Goal: Transaction & Acquisition: Obtain resource

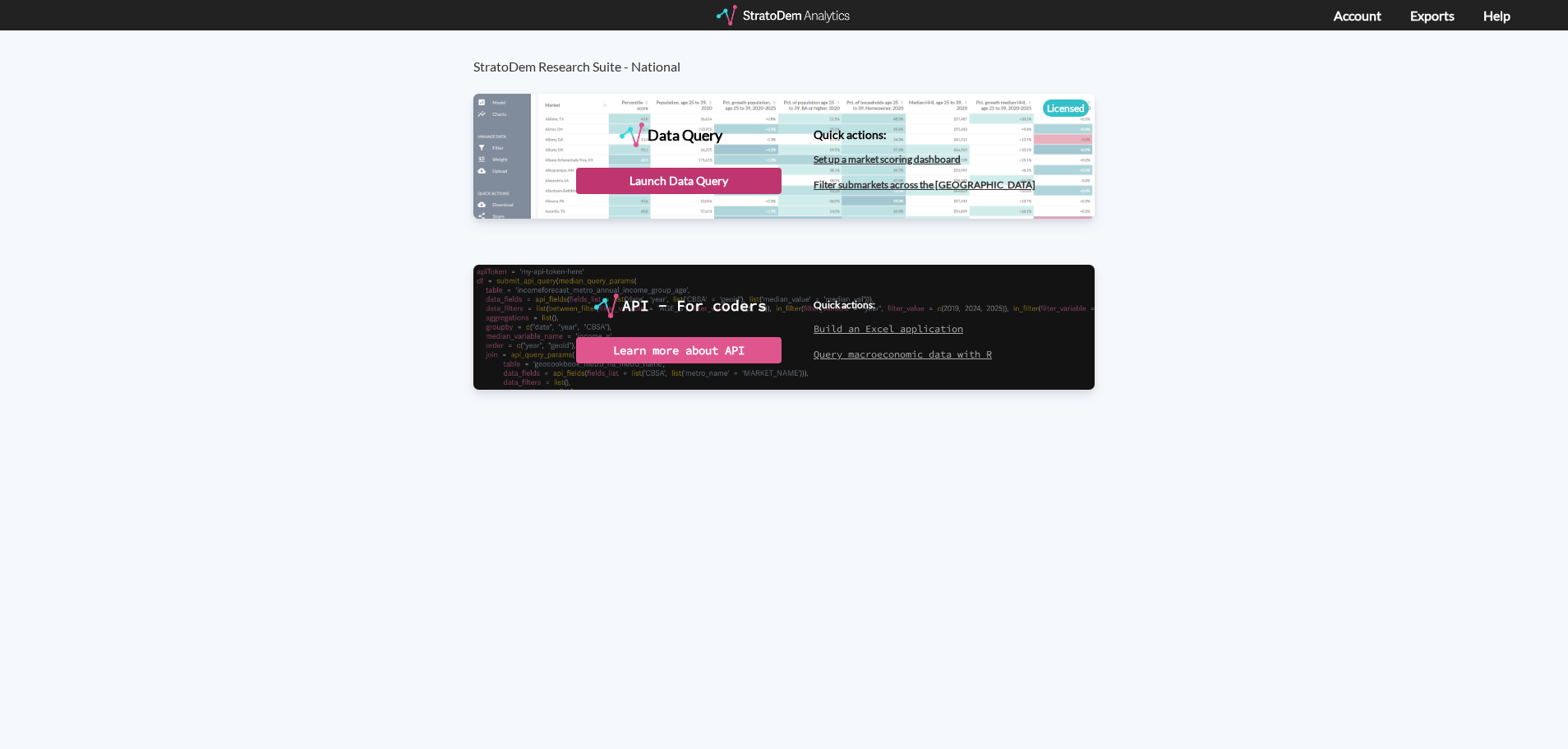
click at [736, 181] on div "Launch Data Query" at bounding box center [678, 181] width 206 height 26
click at [764, 169] on div "Launch Data Query" at bounding box center [678, 181] width 206 height 26
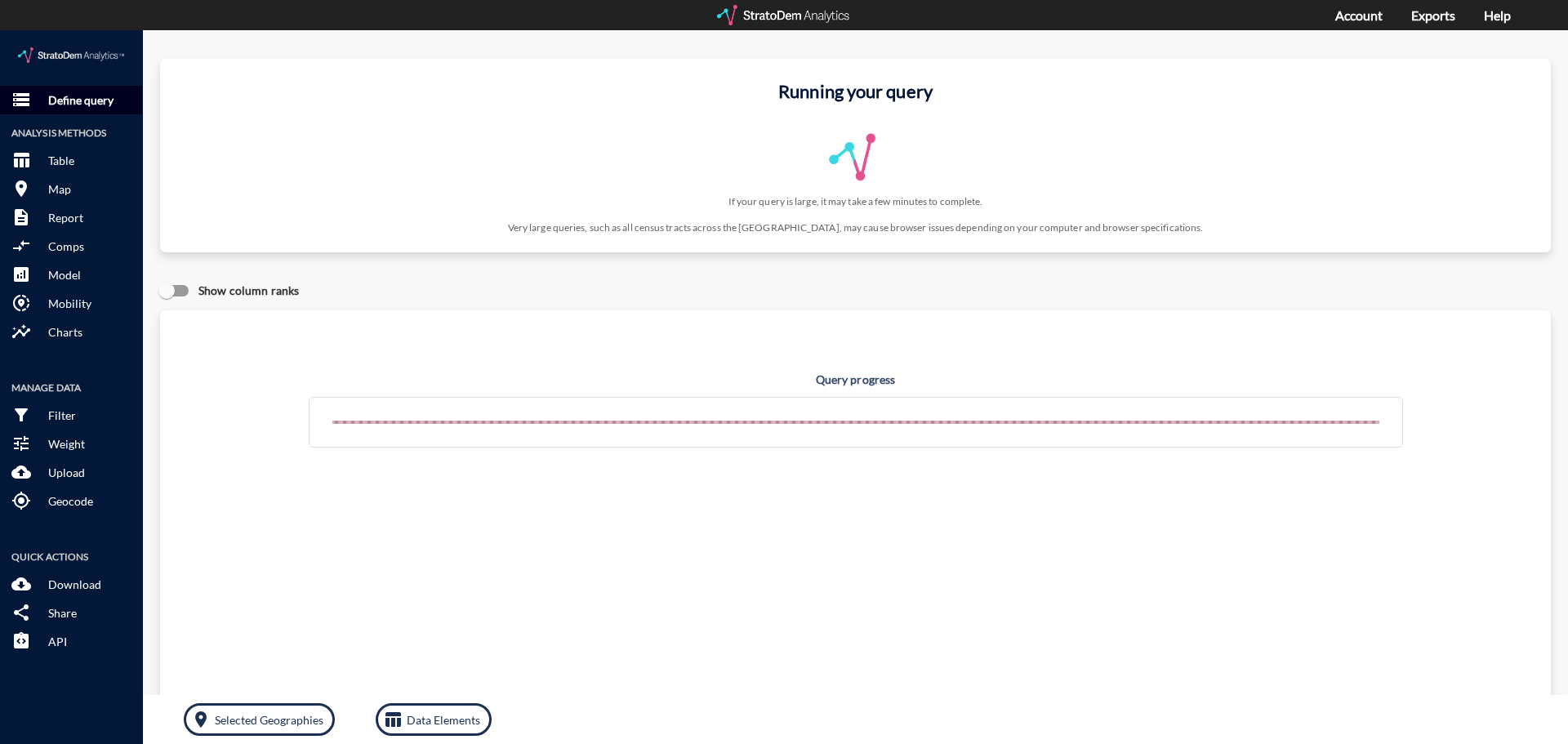
click p "Define query"
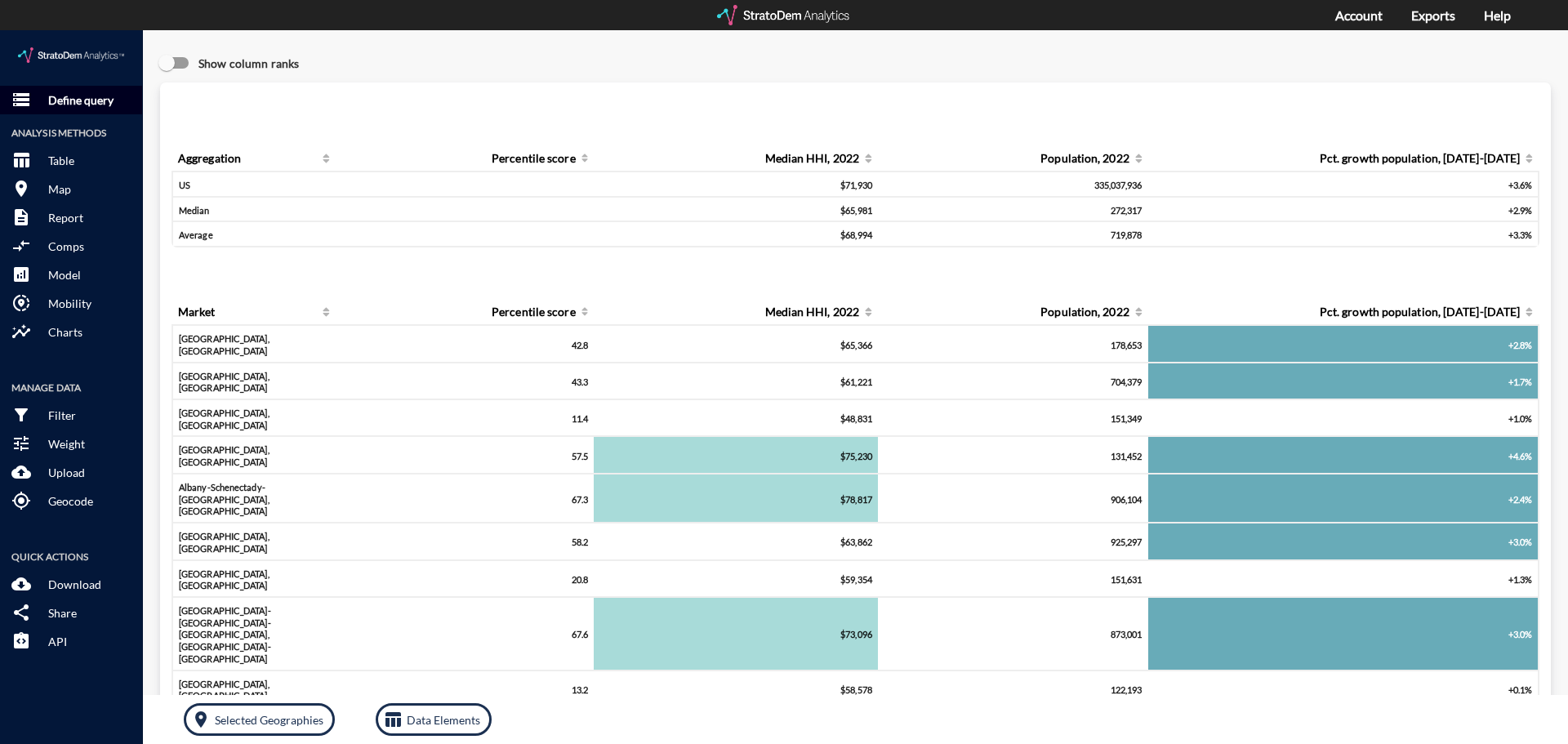
click button "storage Define query"
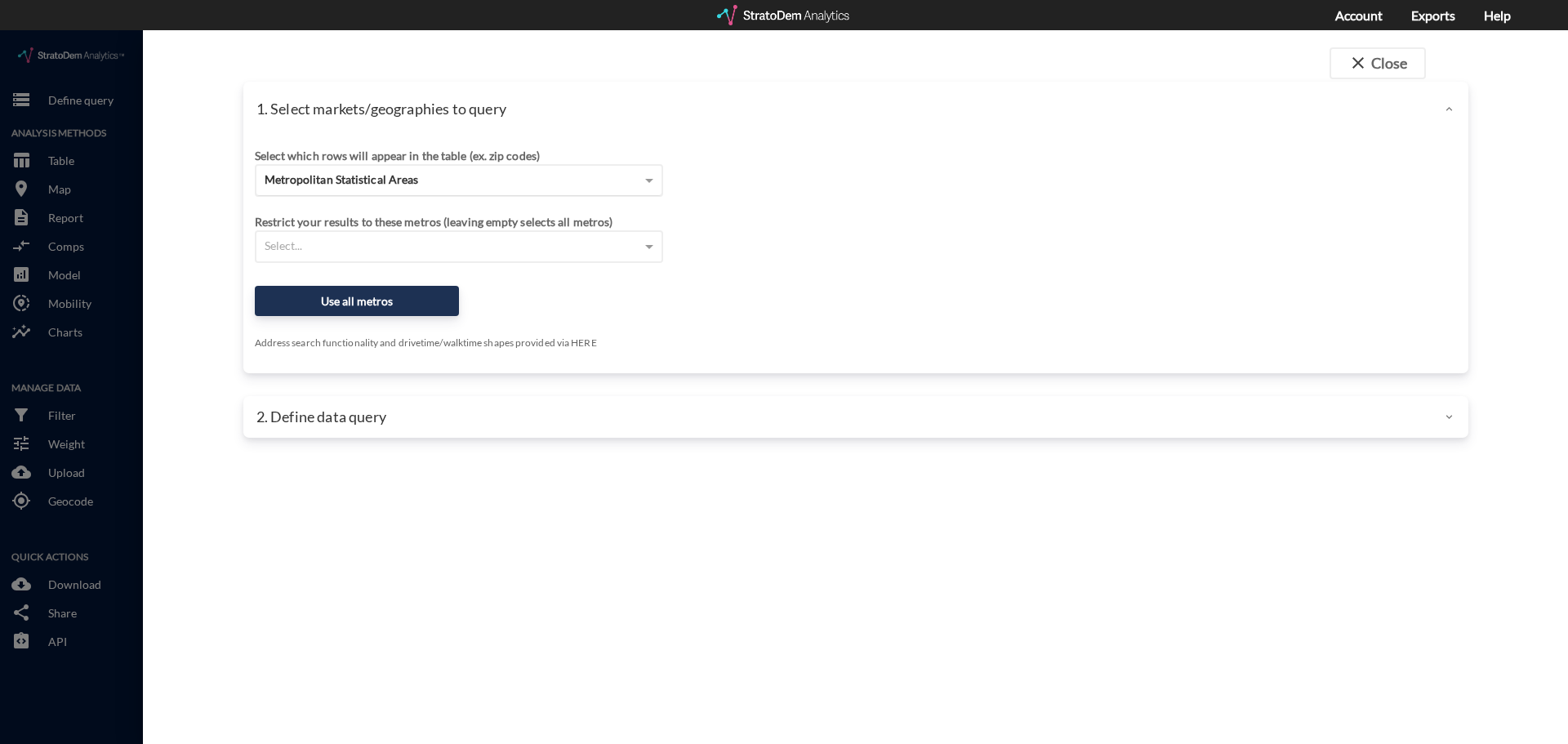
click div "Metropolitan Statistical Areas"
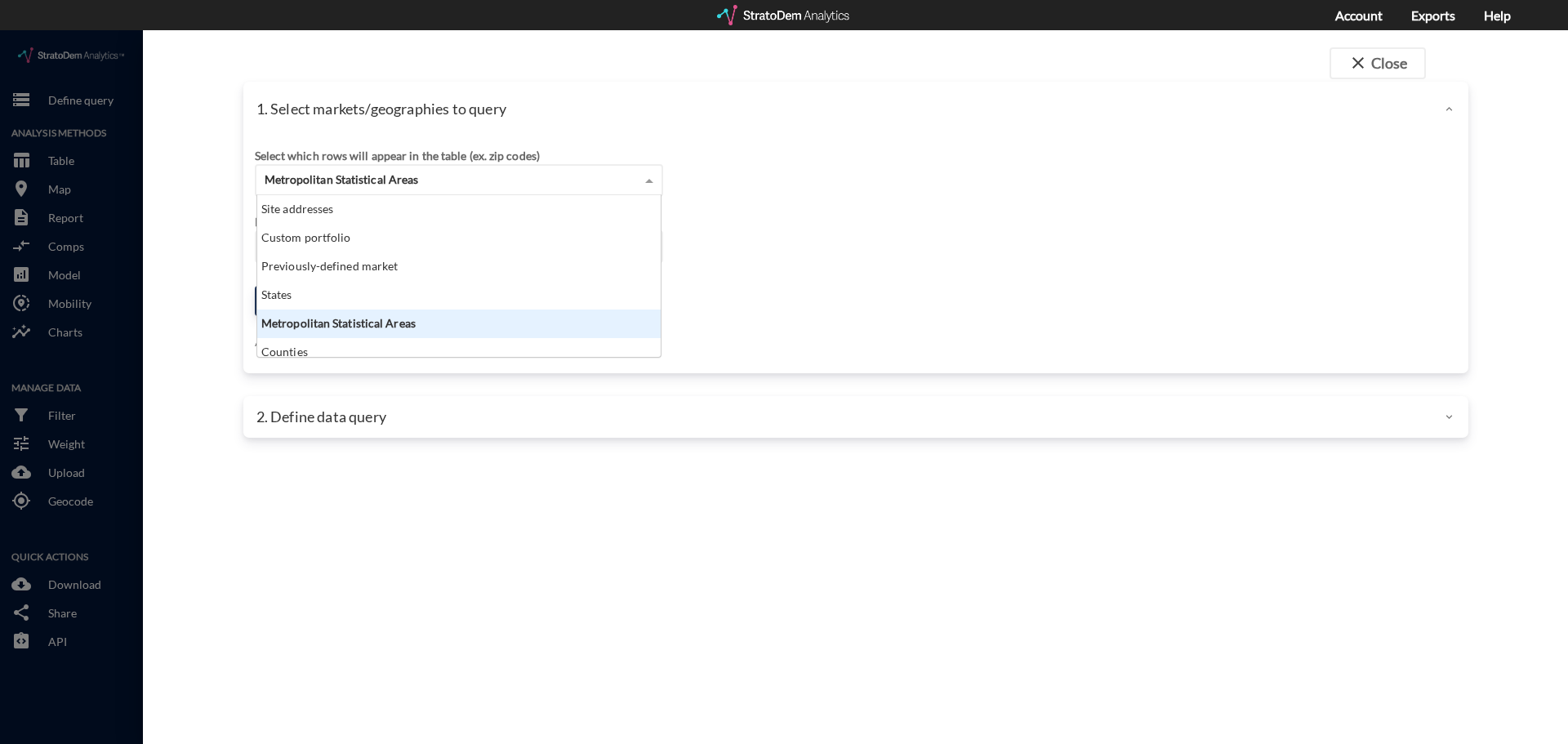
scroll to position [149, 394]
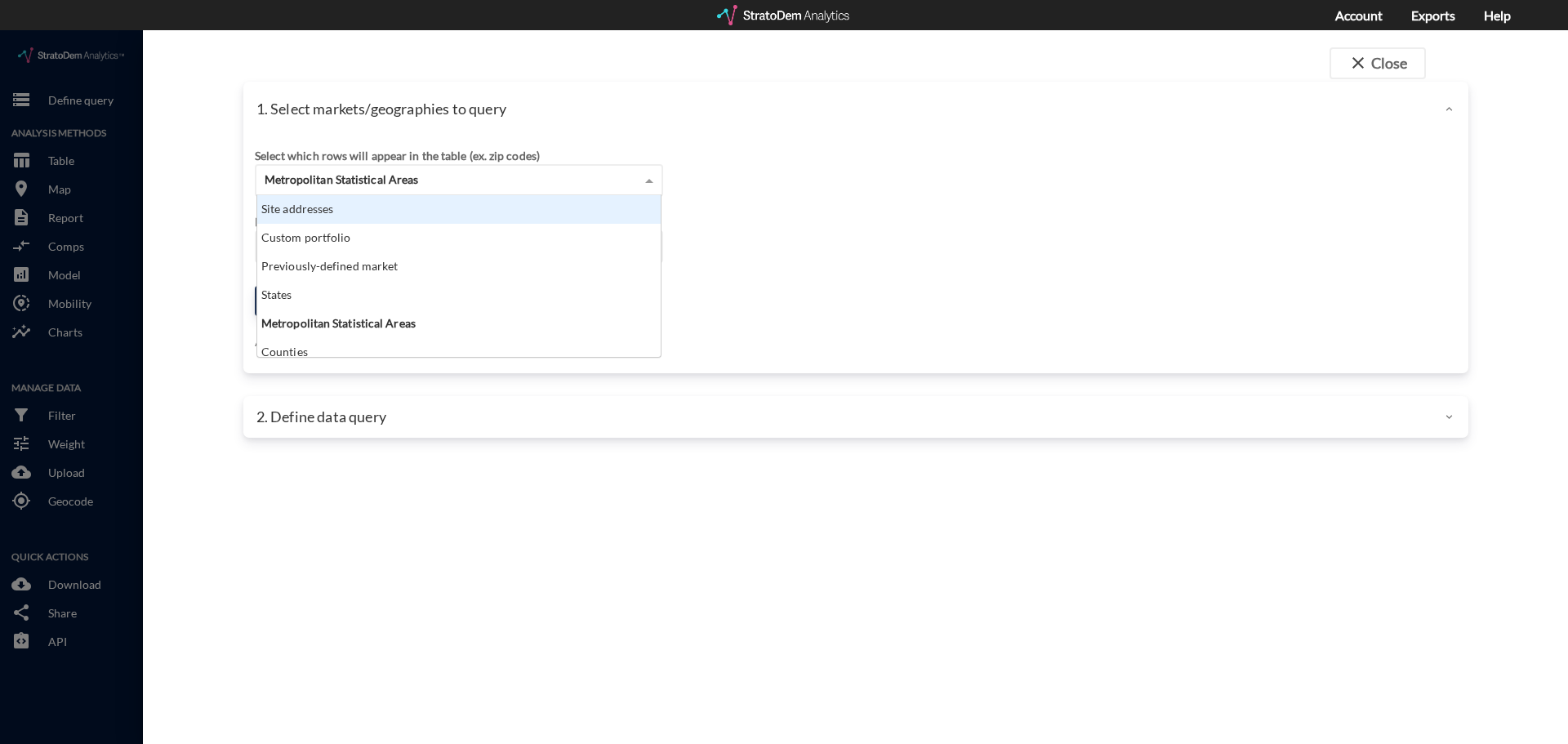
click div "Site addresses"
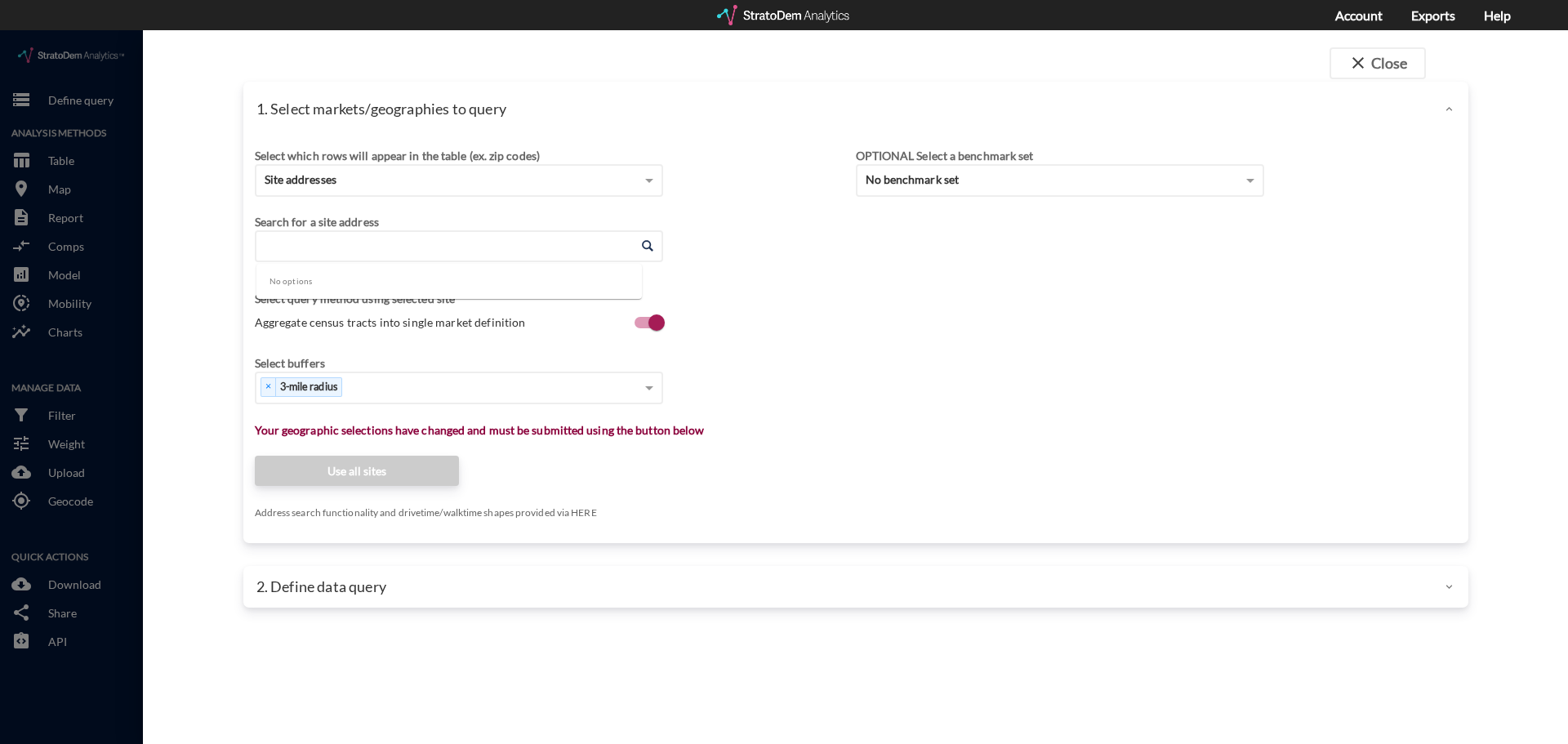
click input "Enter an address"
paste input "2871 Gulf to Bay Blvd, Clearwater, FL 33759"
click li "2871 Gulf To Bay Blvd, Clearwater, Florida"
type input "2871 Gulf To Bay Blvd, Clearwater, Florida"
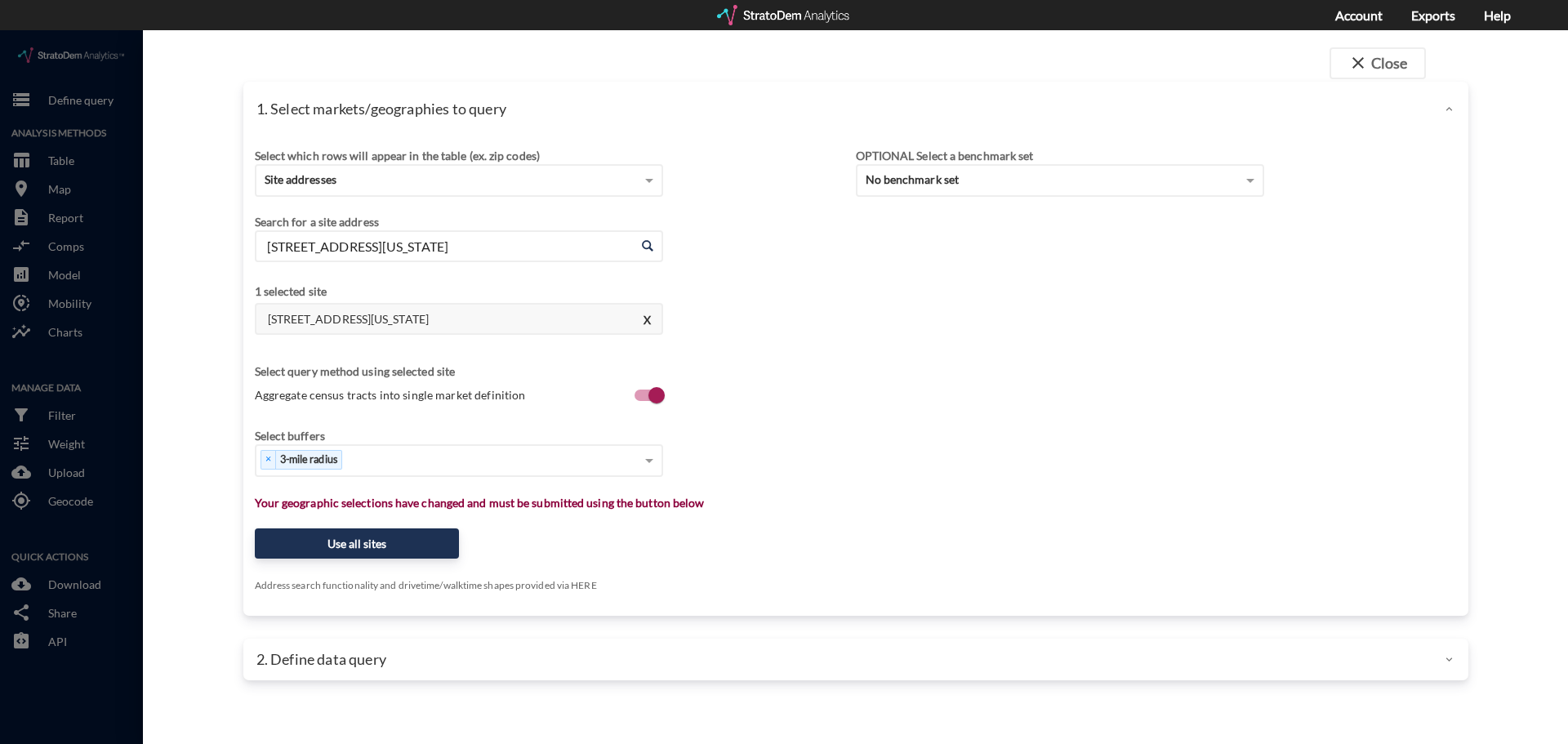
click label "Aggregate census tracts into single market definition"
click input "Aggregate census tracts into single market definition"
checkbox input "false"
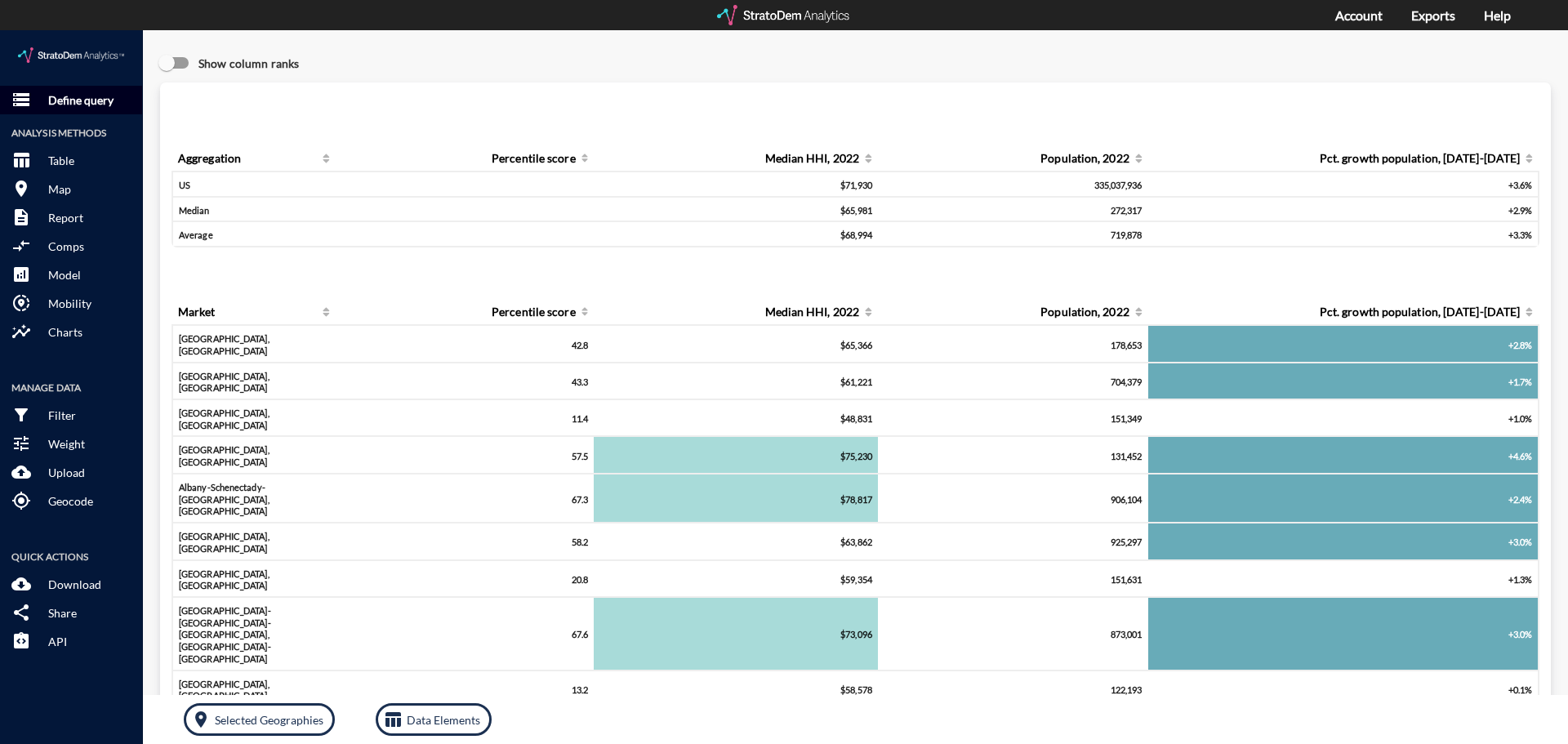
click p "Define query"
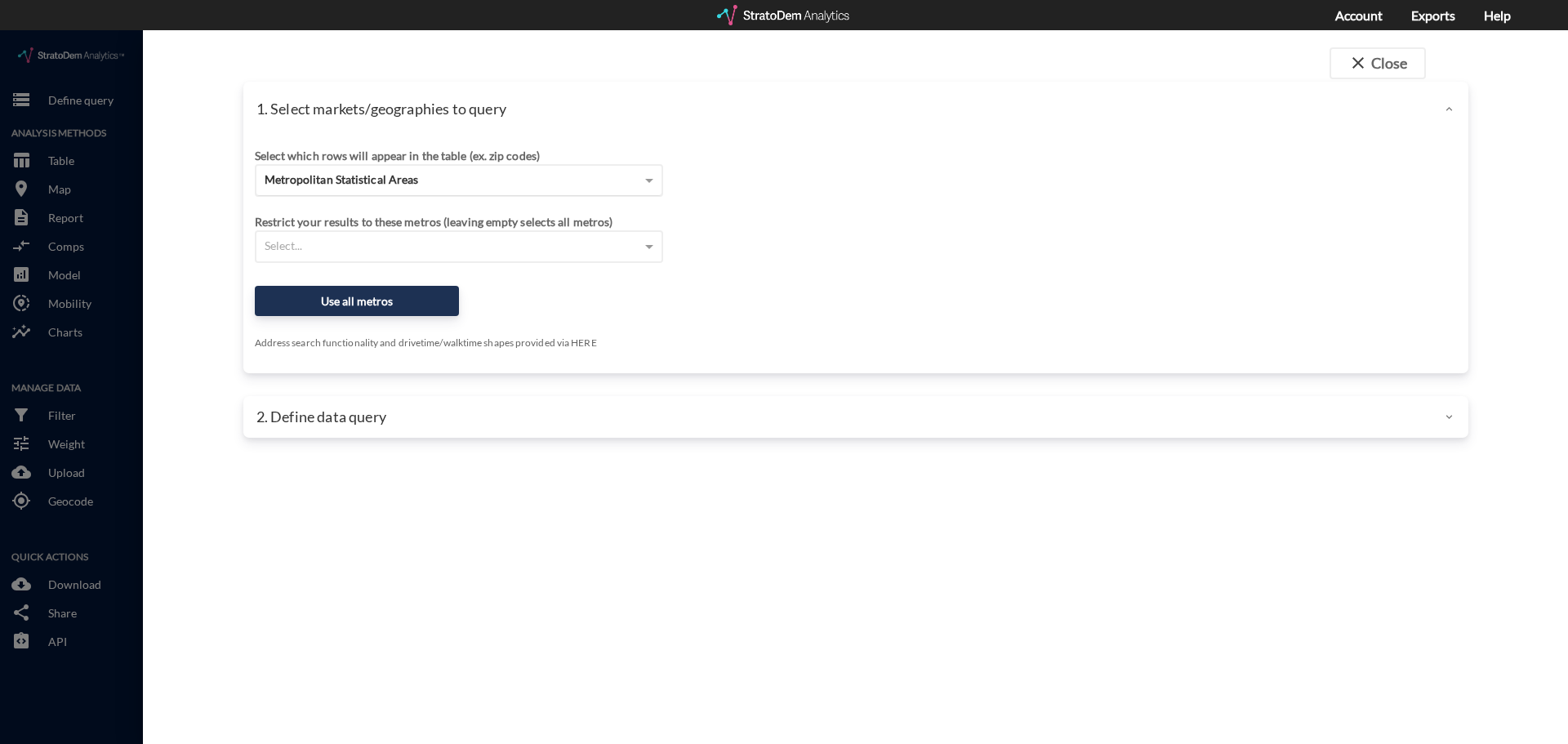
click span "Metropolitan Statistical Areas"
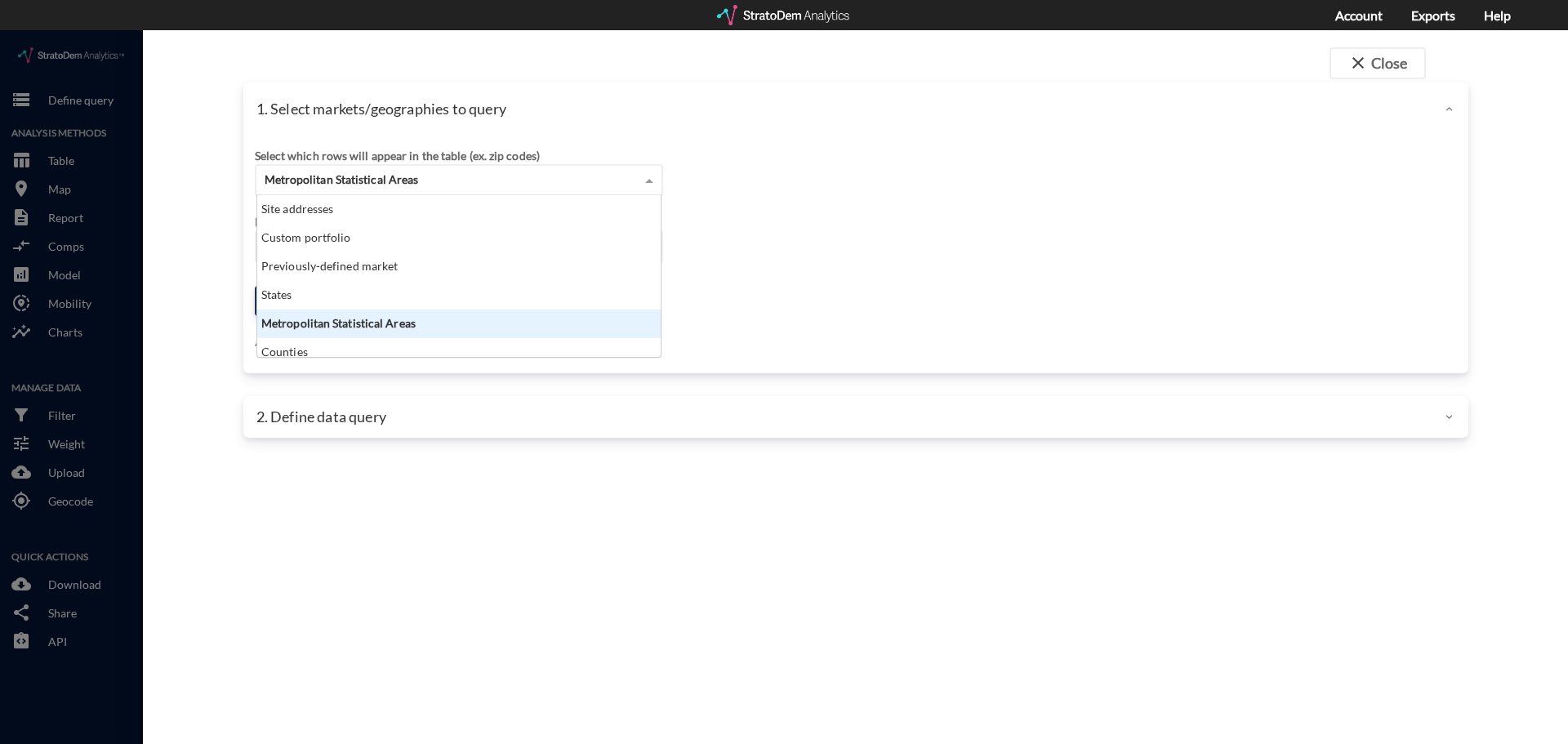
scroll to position [149, 394]
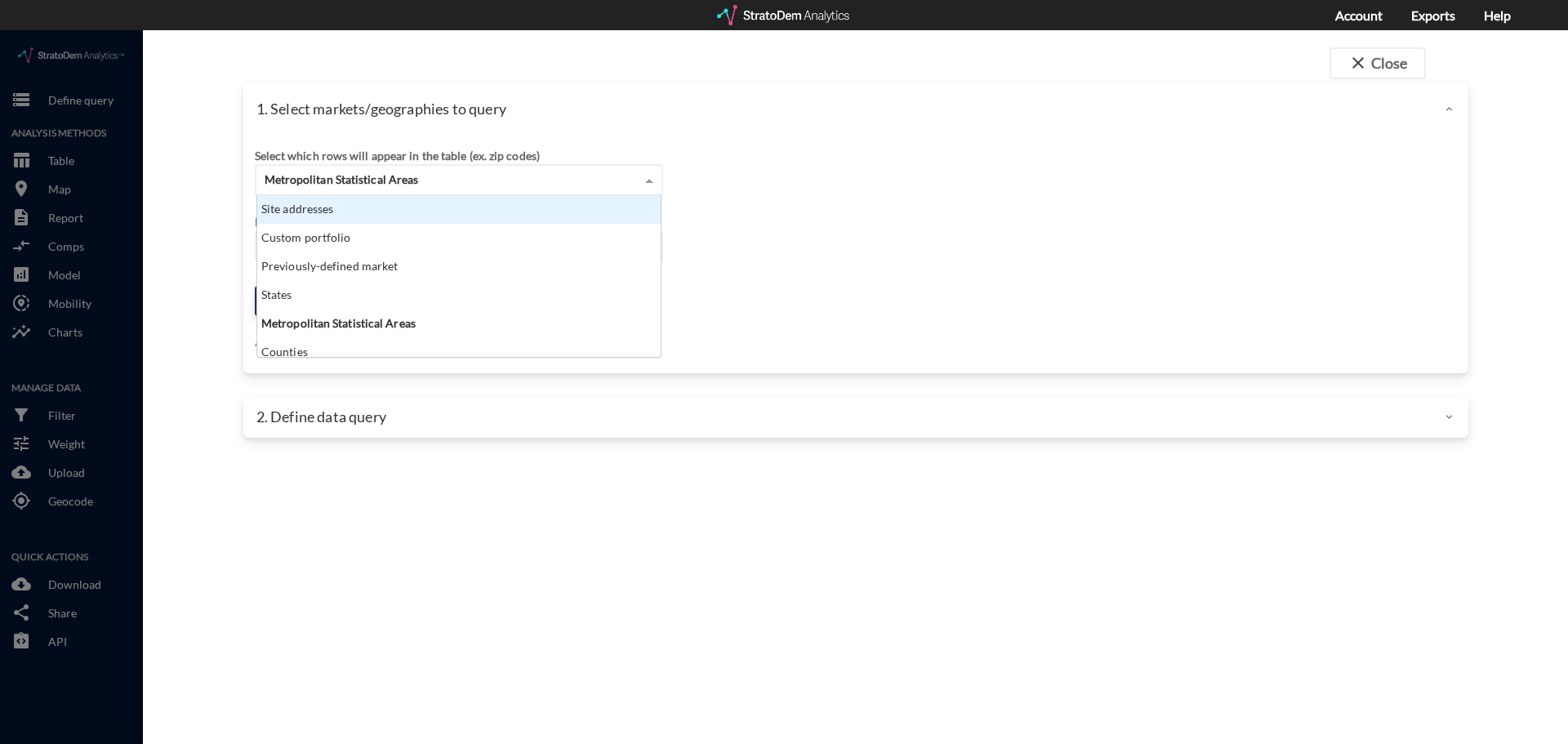
click div "Site addresses"
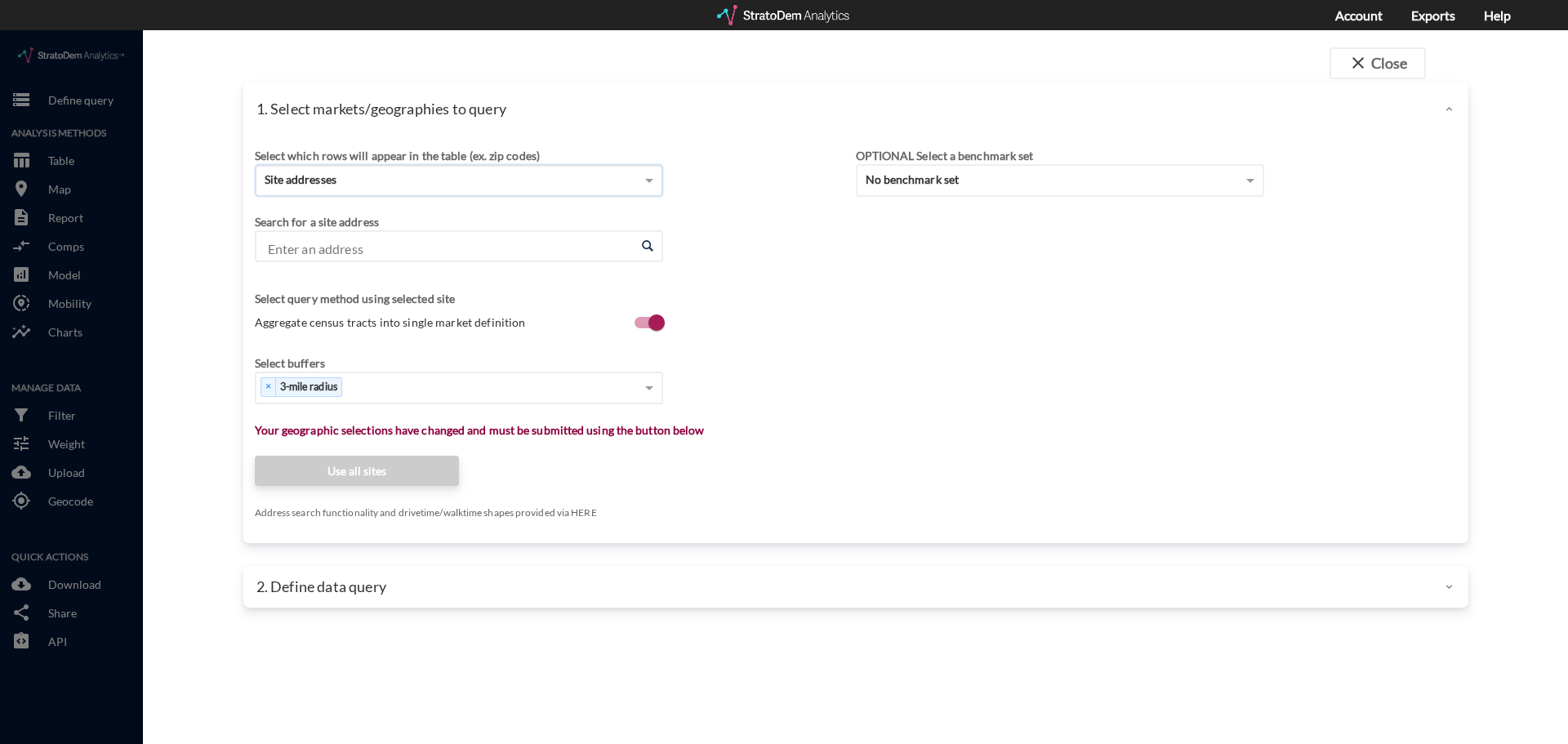
click input "Enter an address"
paste input "2871 Gulf to Bay Blvd, Clearwater, FL 33759"
click li "2871 Gulf To Bay Blvd, Clearwater, Florida"
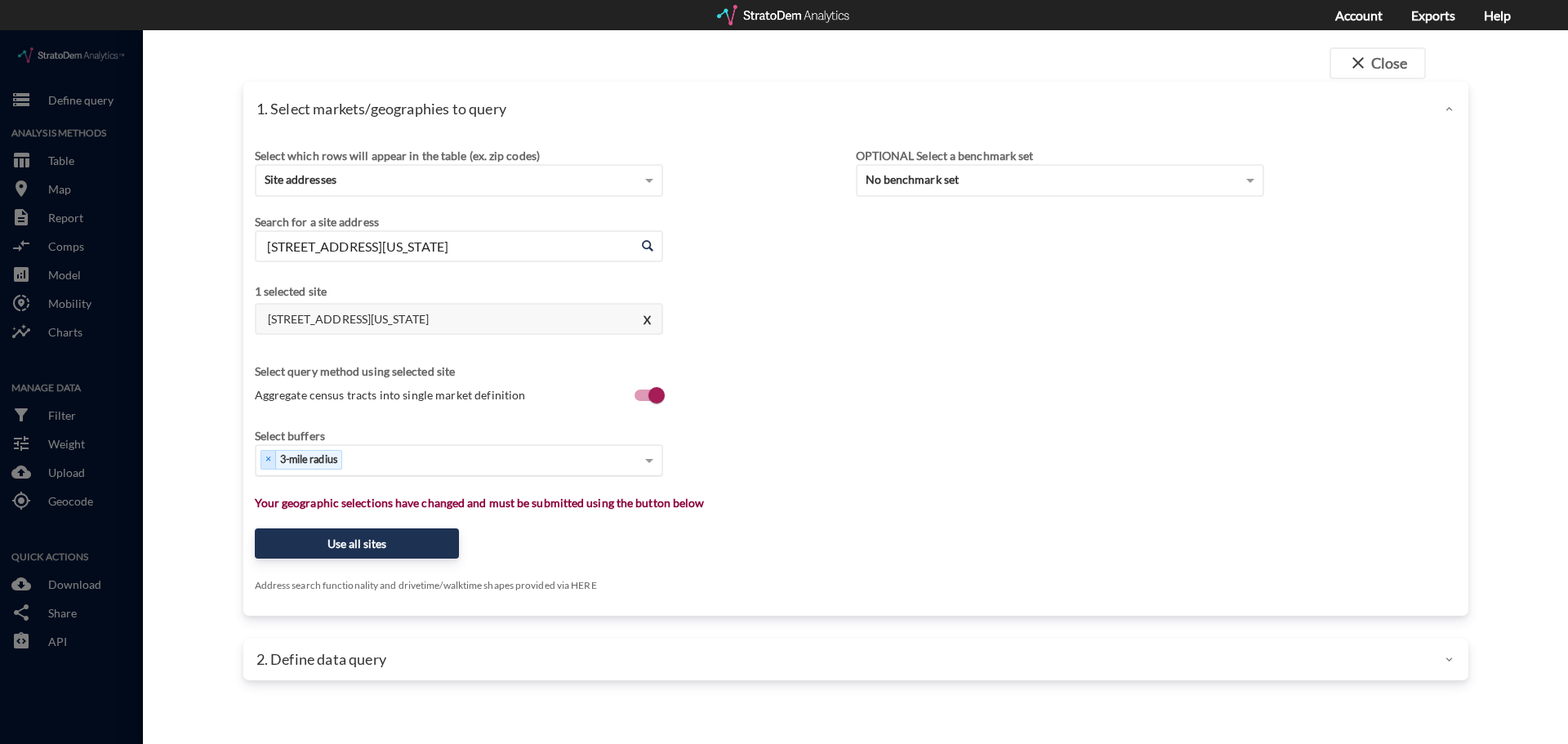
type input "2871 Gulf To Bay Blvd, Clearwater, Florida"
type input "1"
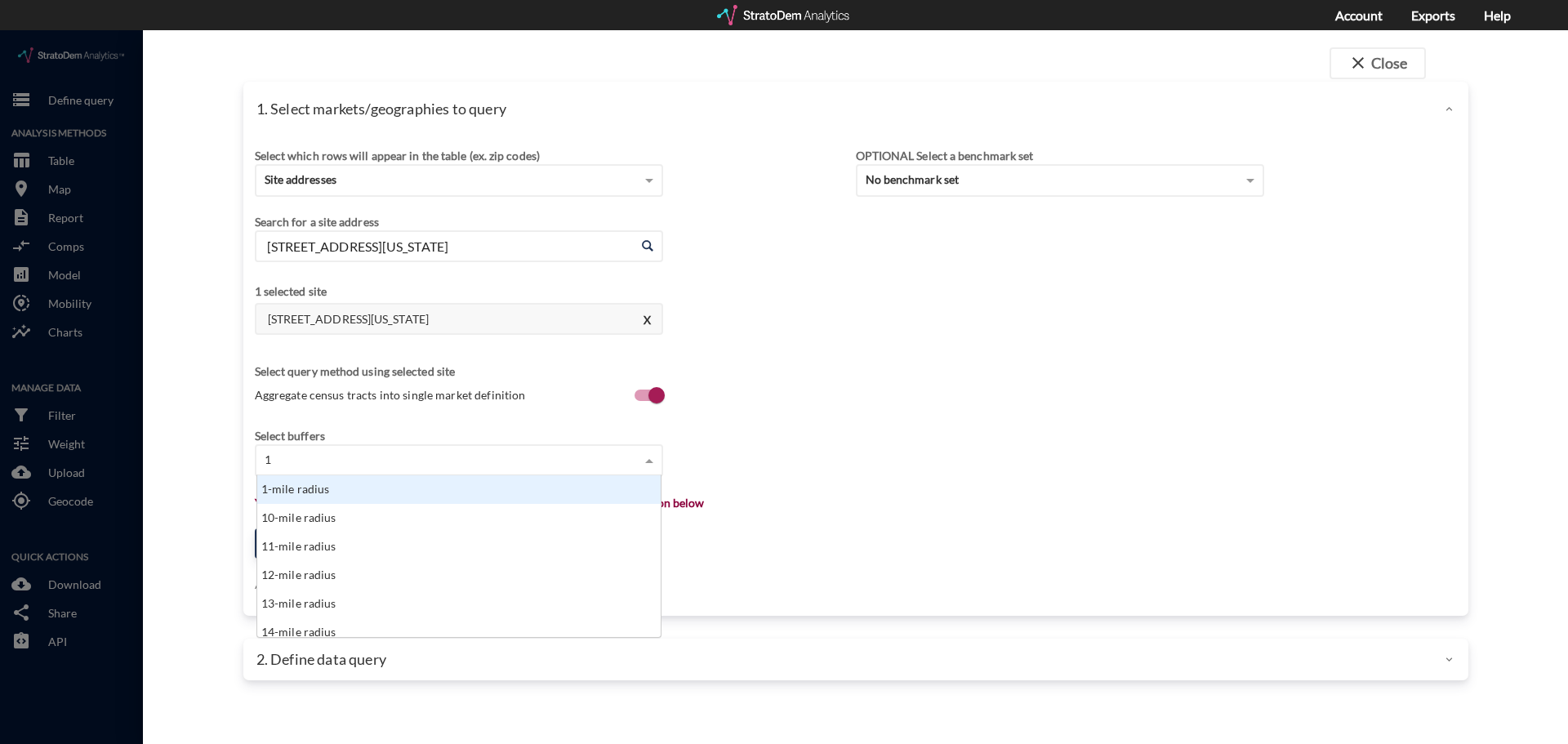
click div "1-mile radius"
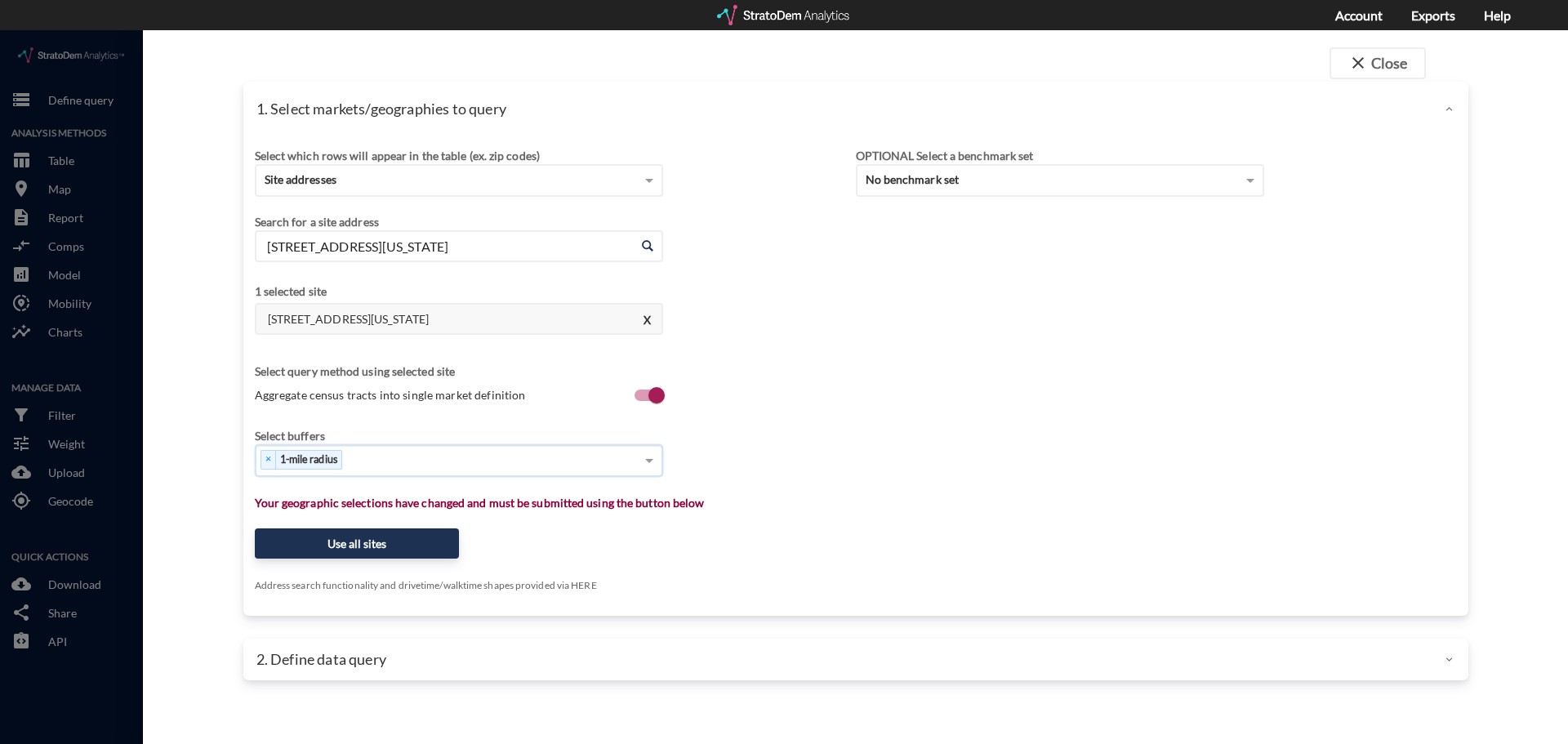
type input "3"
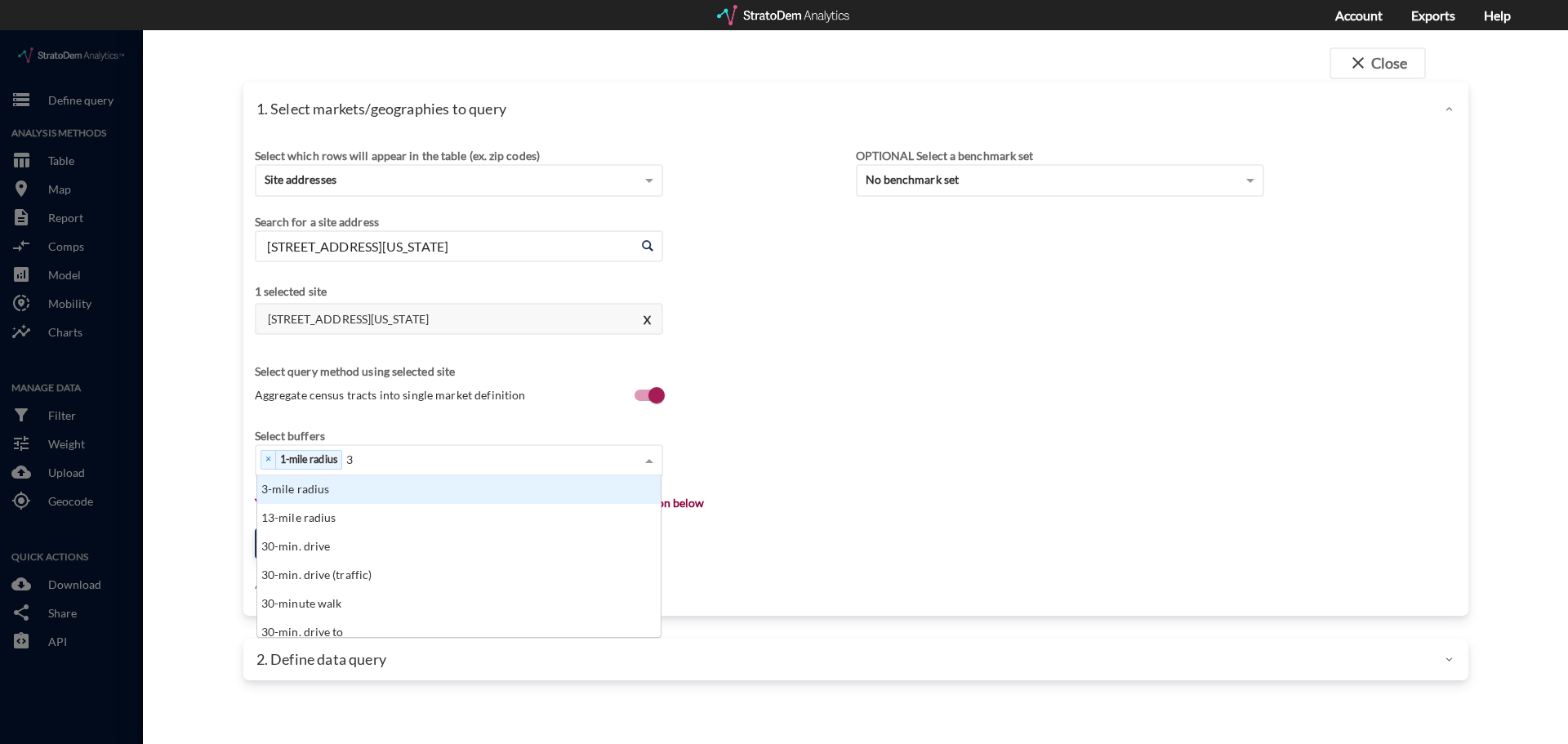
click div "3-mile radius"
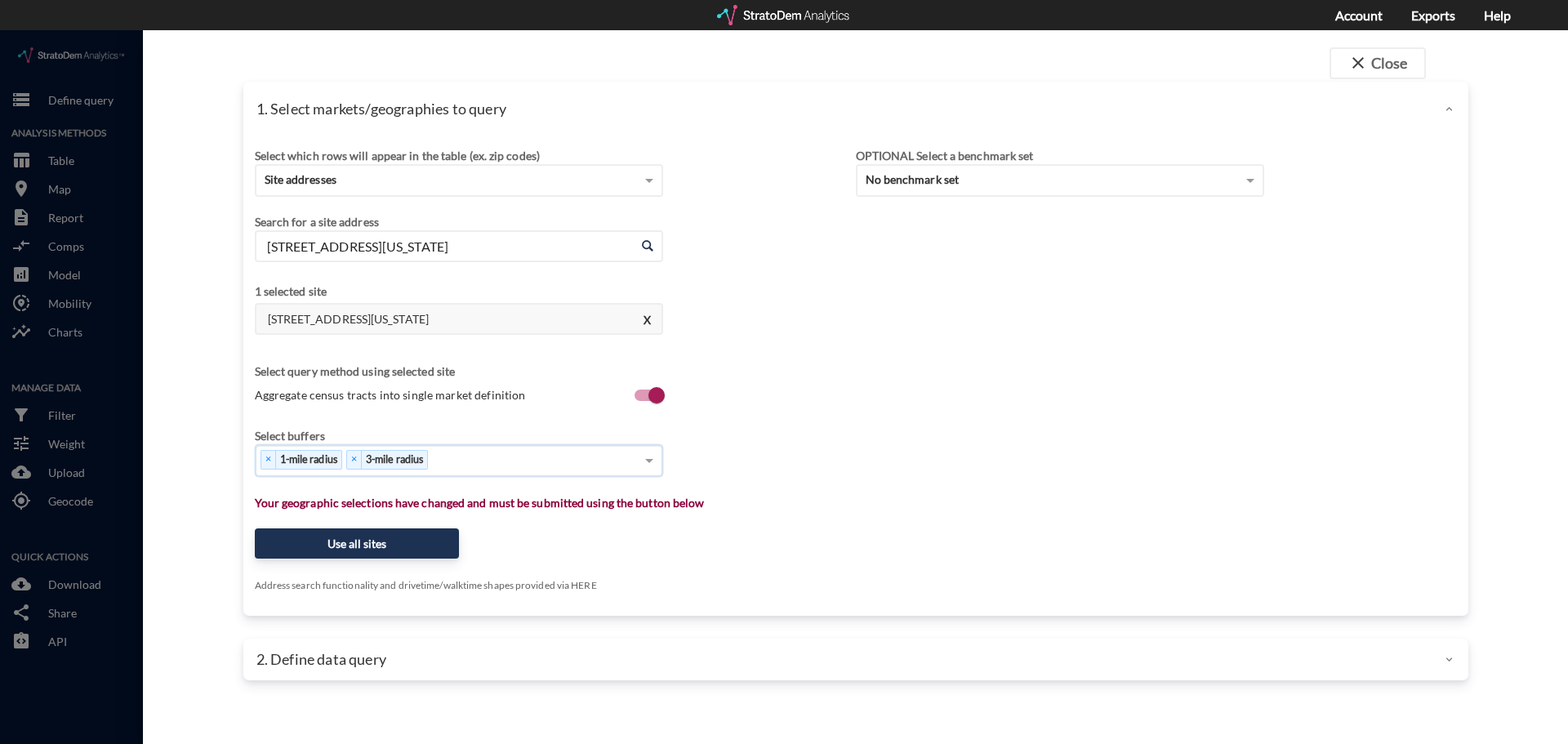
type input "5"
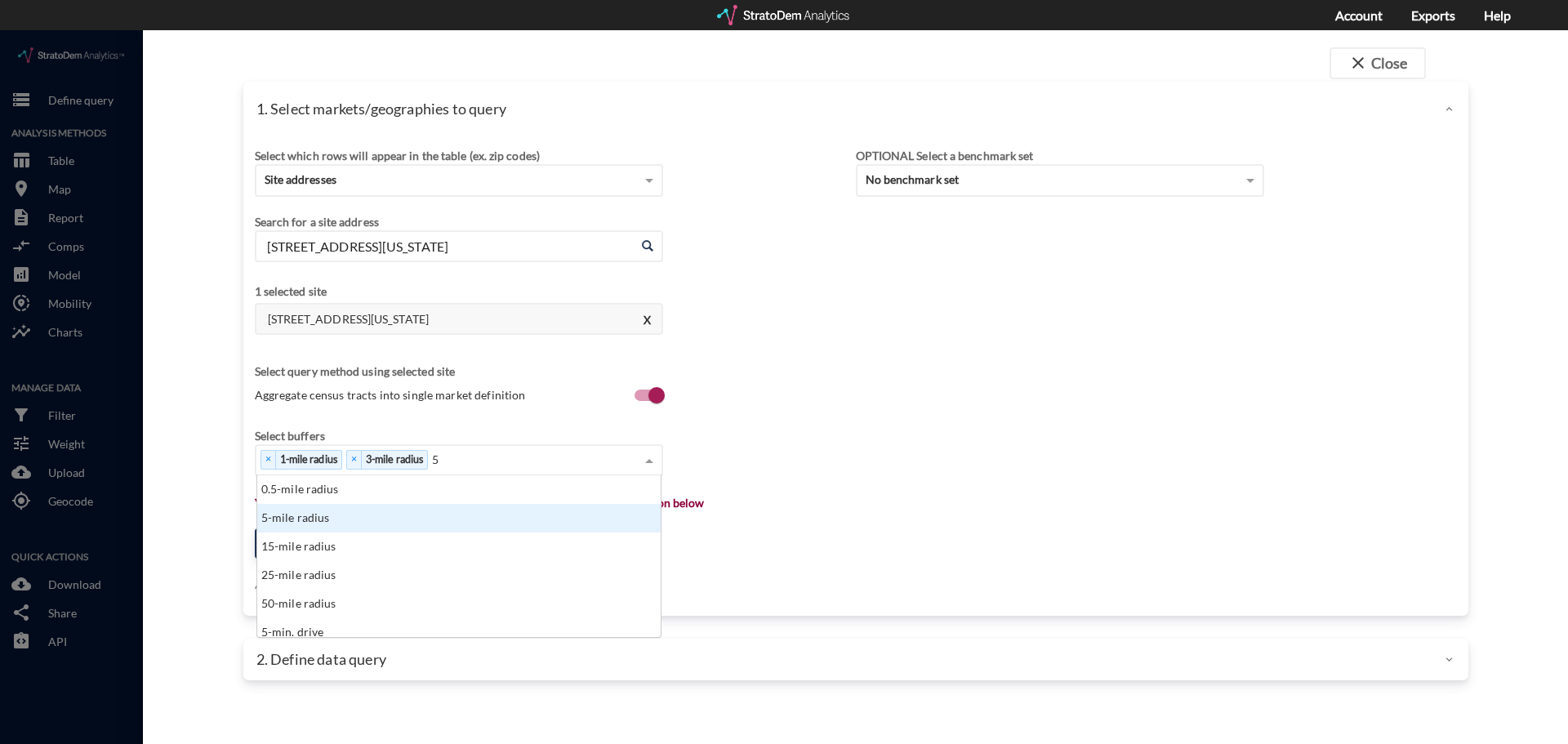
click div "5-mile radius"
type input "1"
click div "10-mile radius"
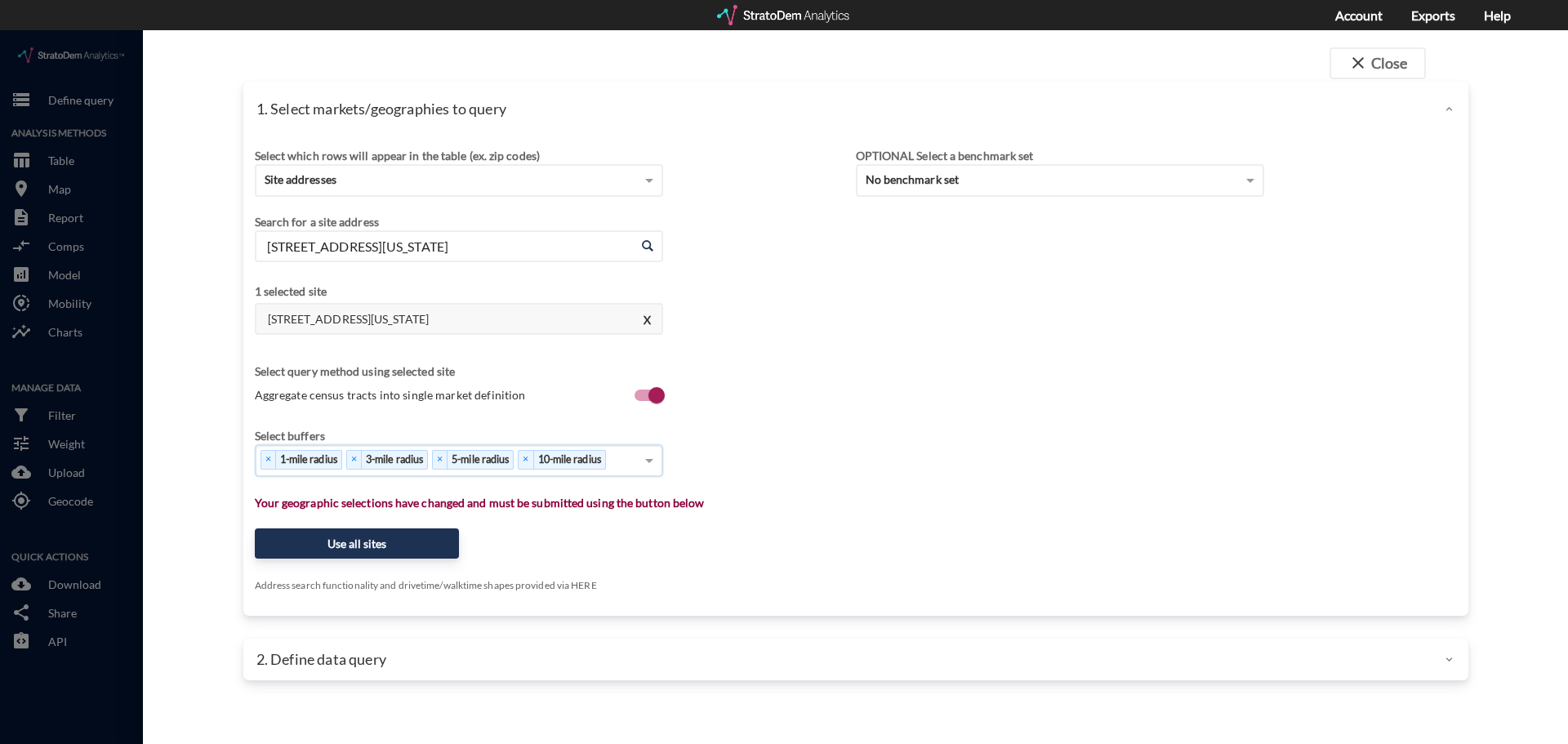
click div "Select which rows will appear in the table (ex. zip codes) Site addresses Selec…"
click button "Use all sites"
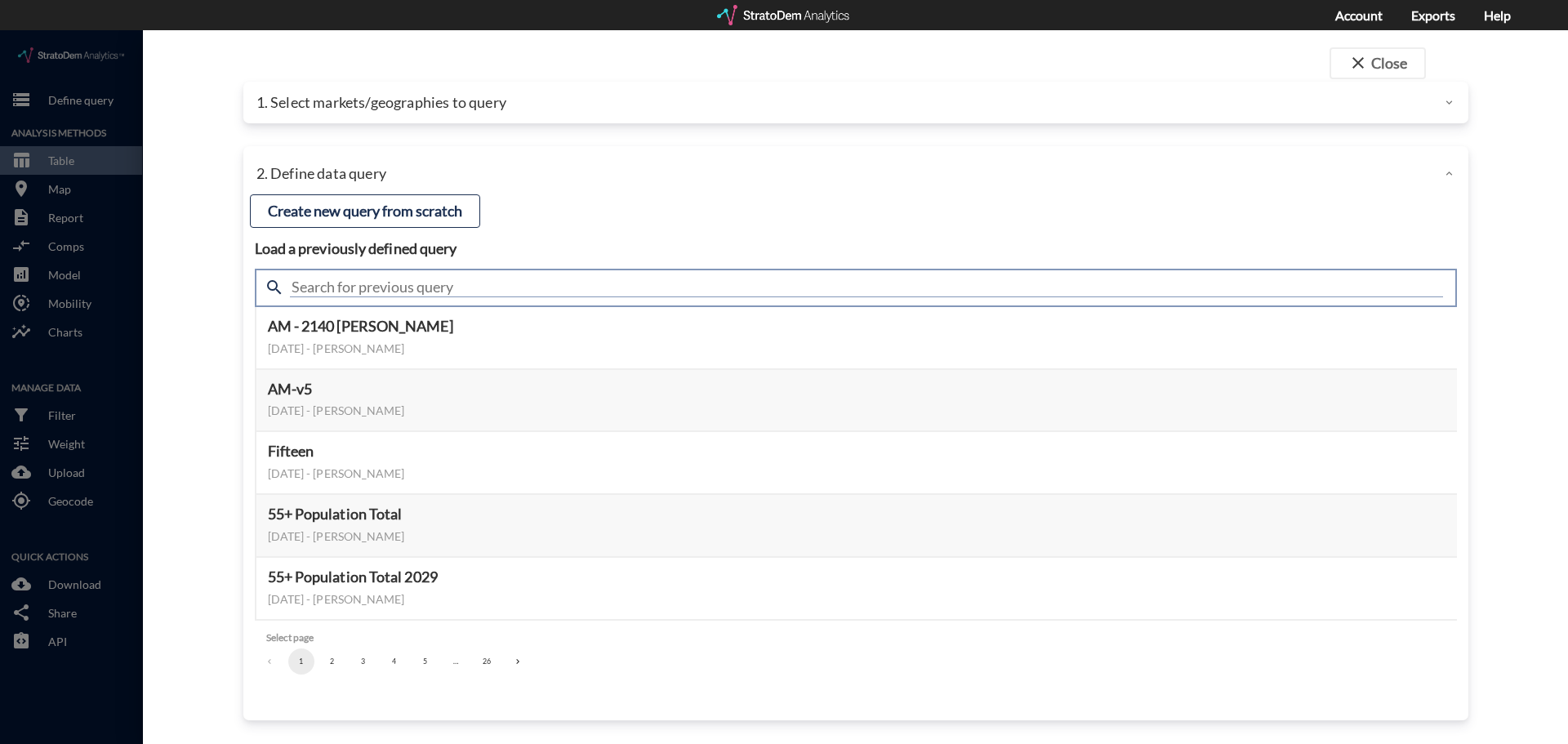
click input "text"
type input "demand"
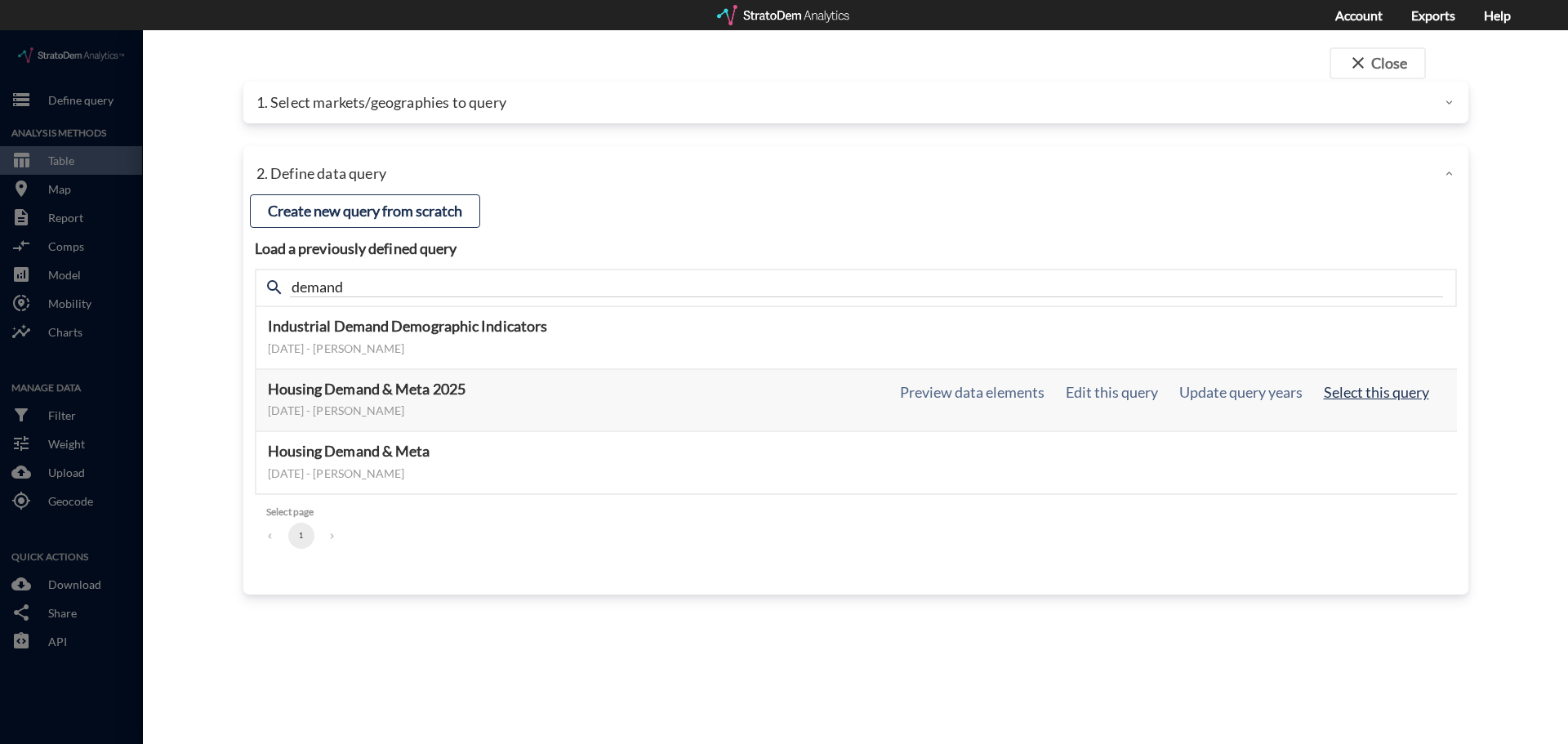
click button "Select this query"
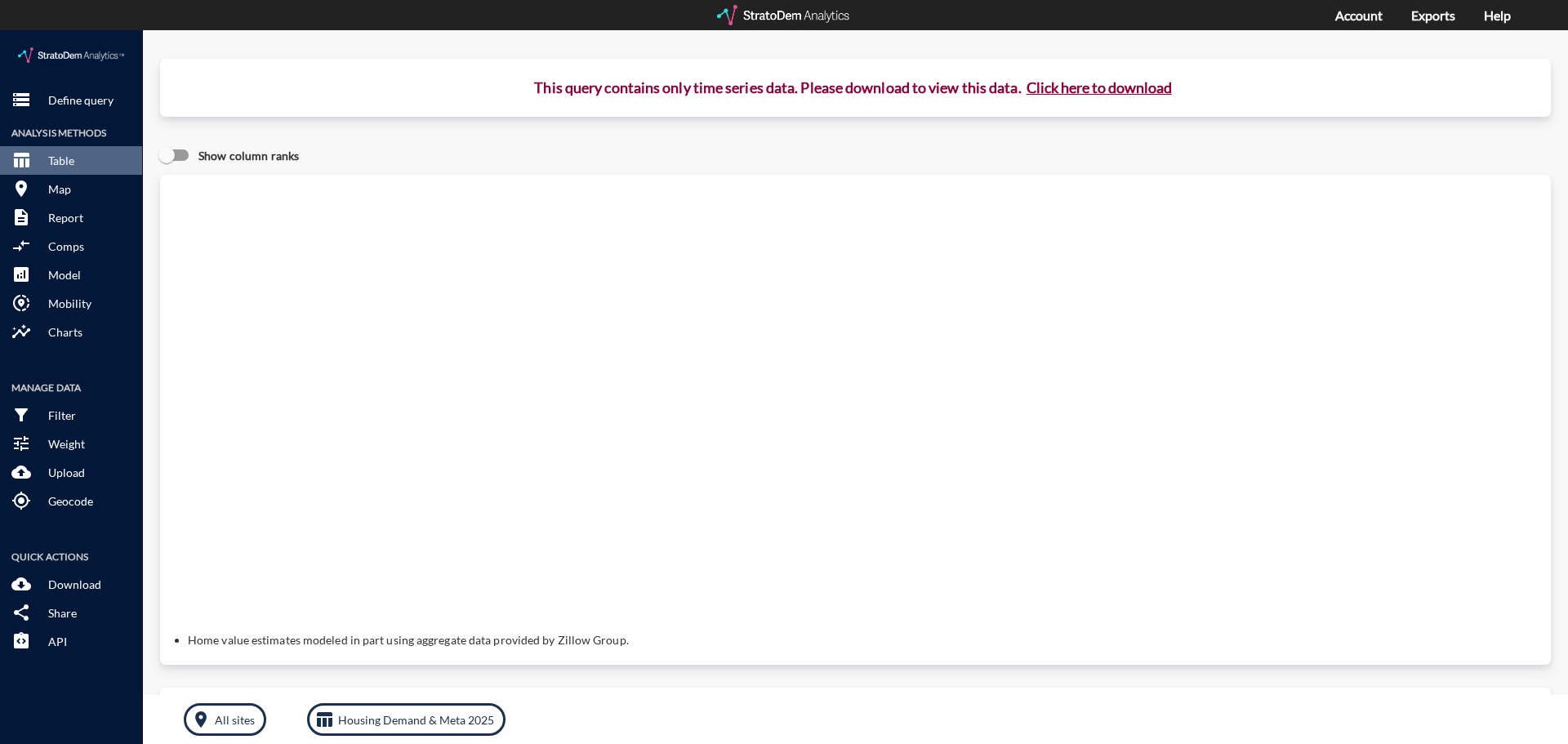
click button "Click here to download"
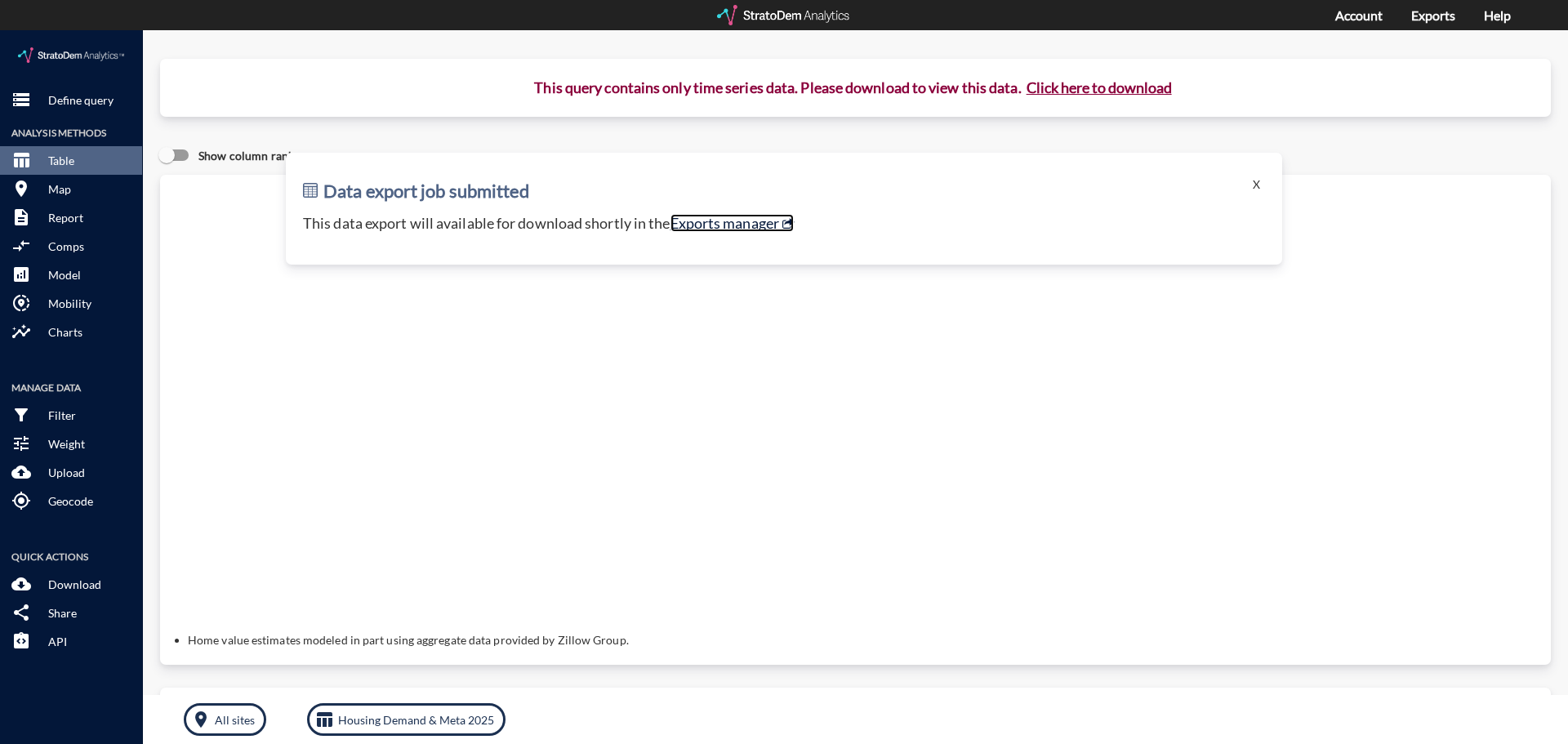
click link "Exports manager"
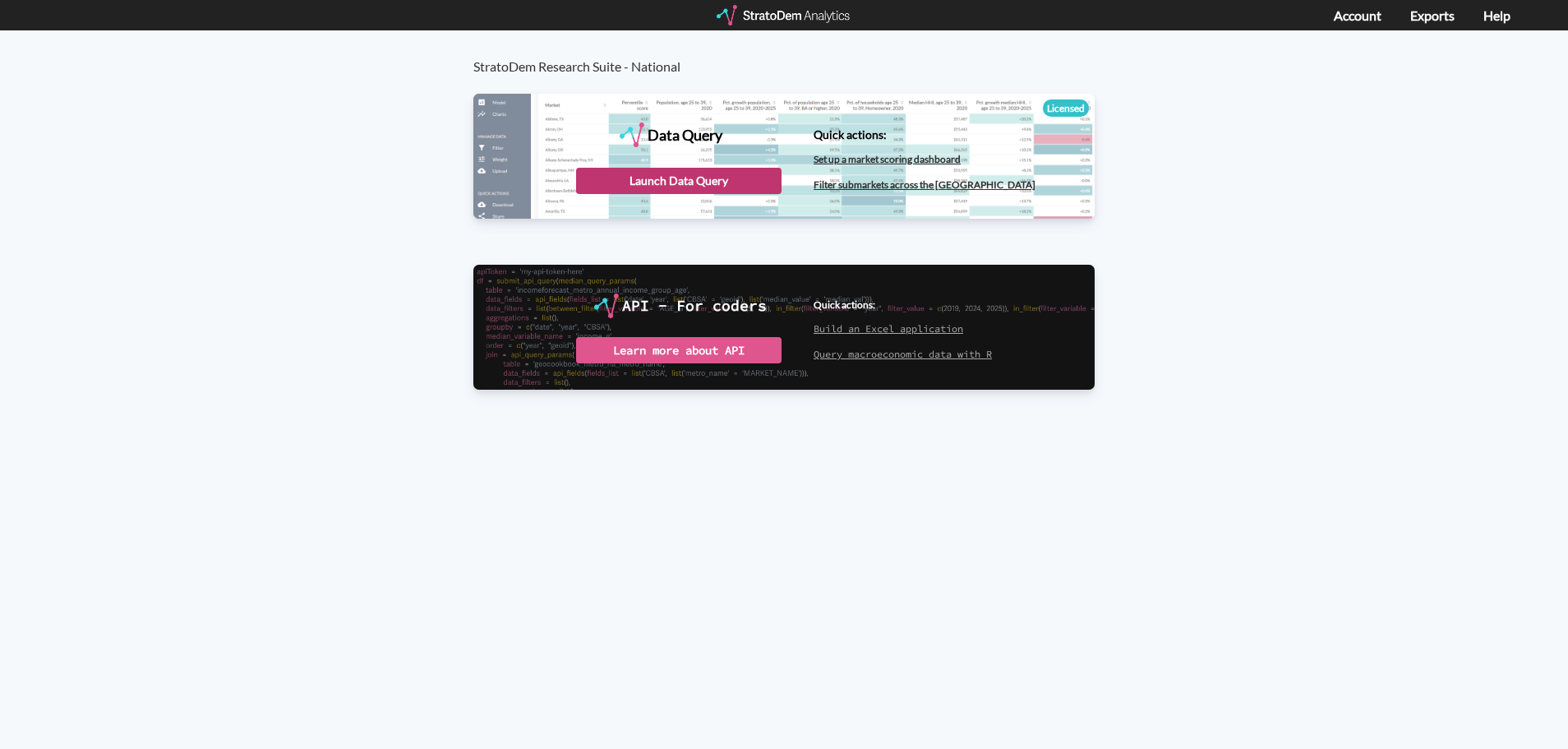
click at [610, 180] on div "Launch Data Query" at bounding box center [678, 181] width 206 height 26
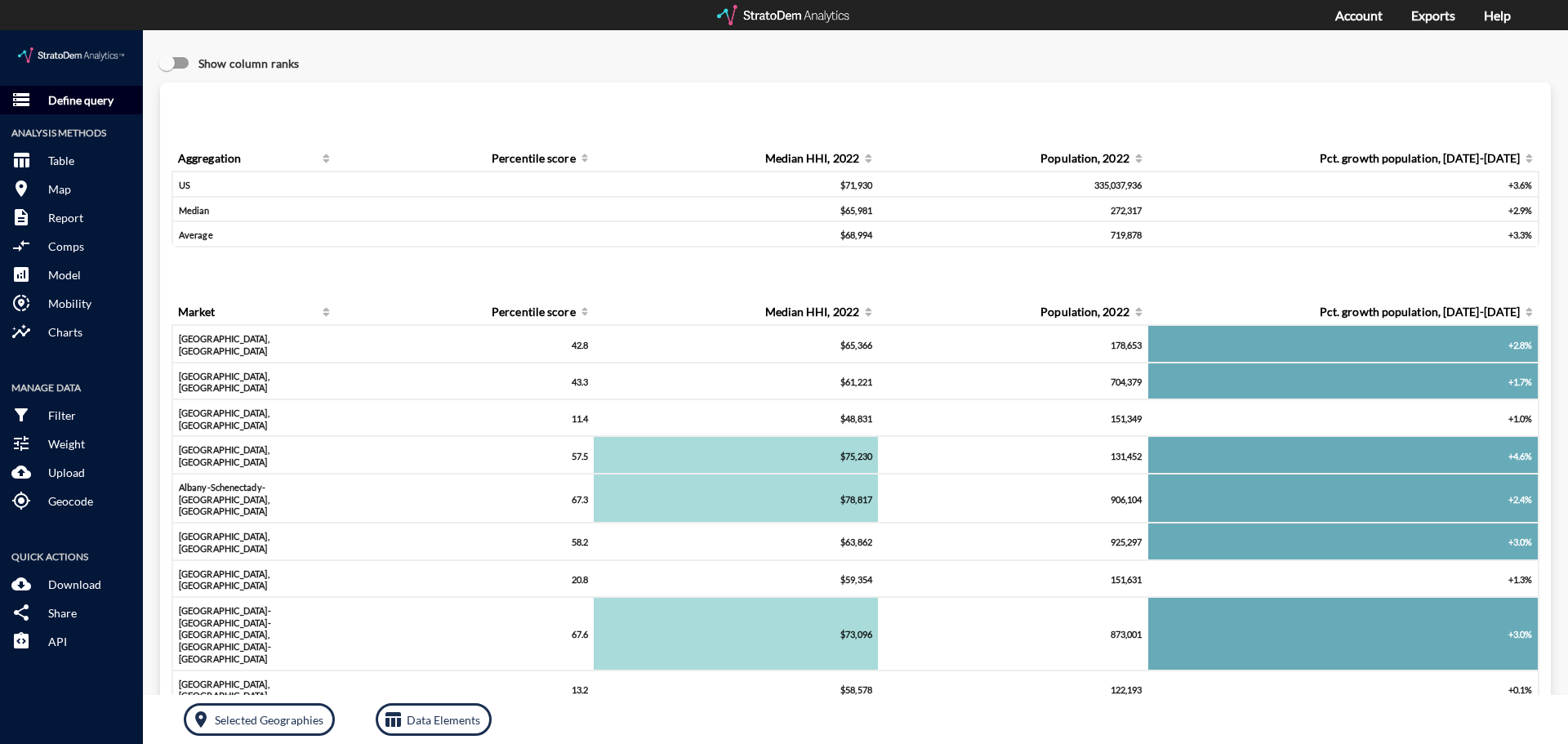
click p "Define query"
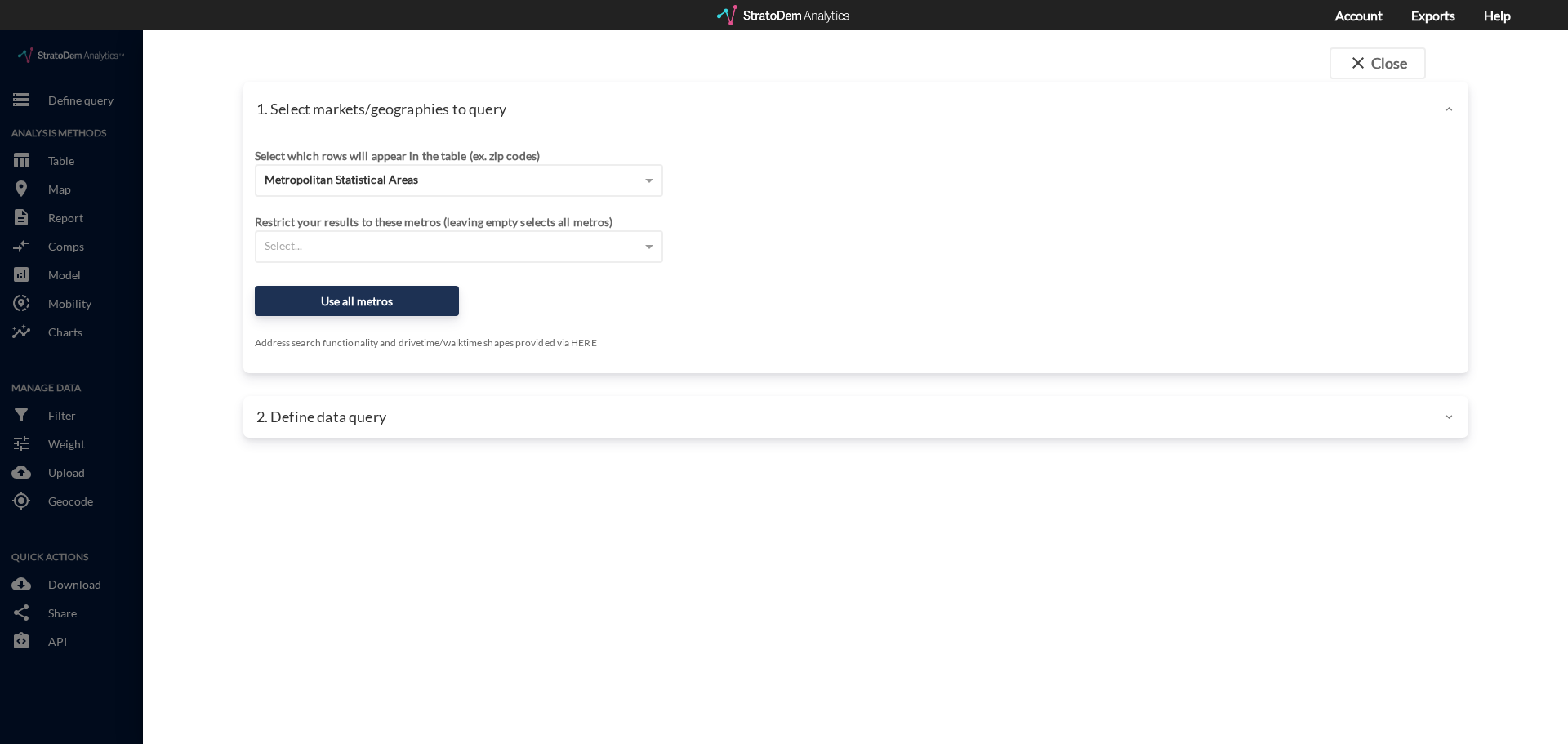
click div
click button "close Close"
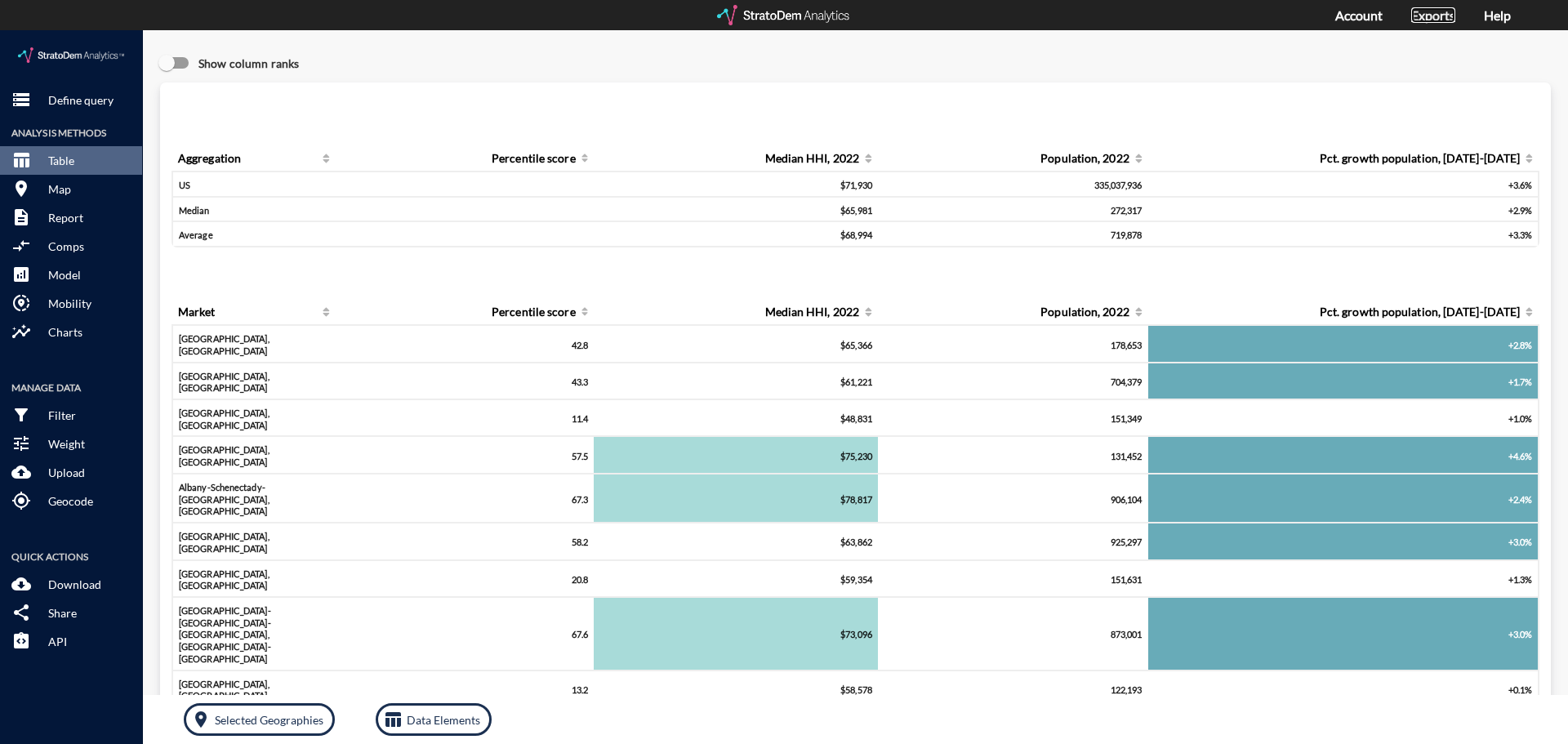
click at [1450, 16] on link "Exports" at bounding box center [1433, 15] width 44 height 16
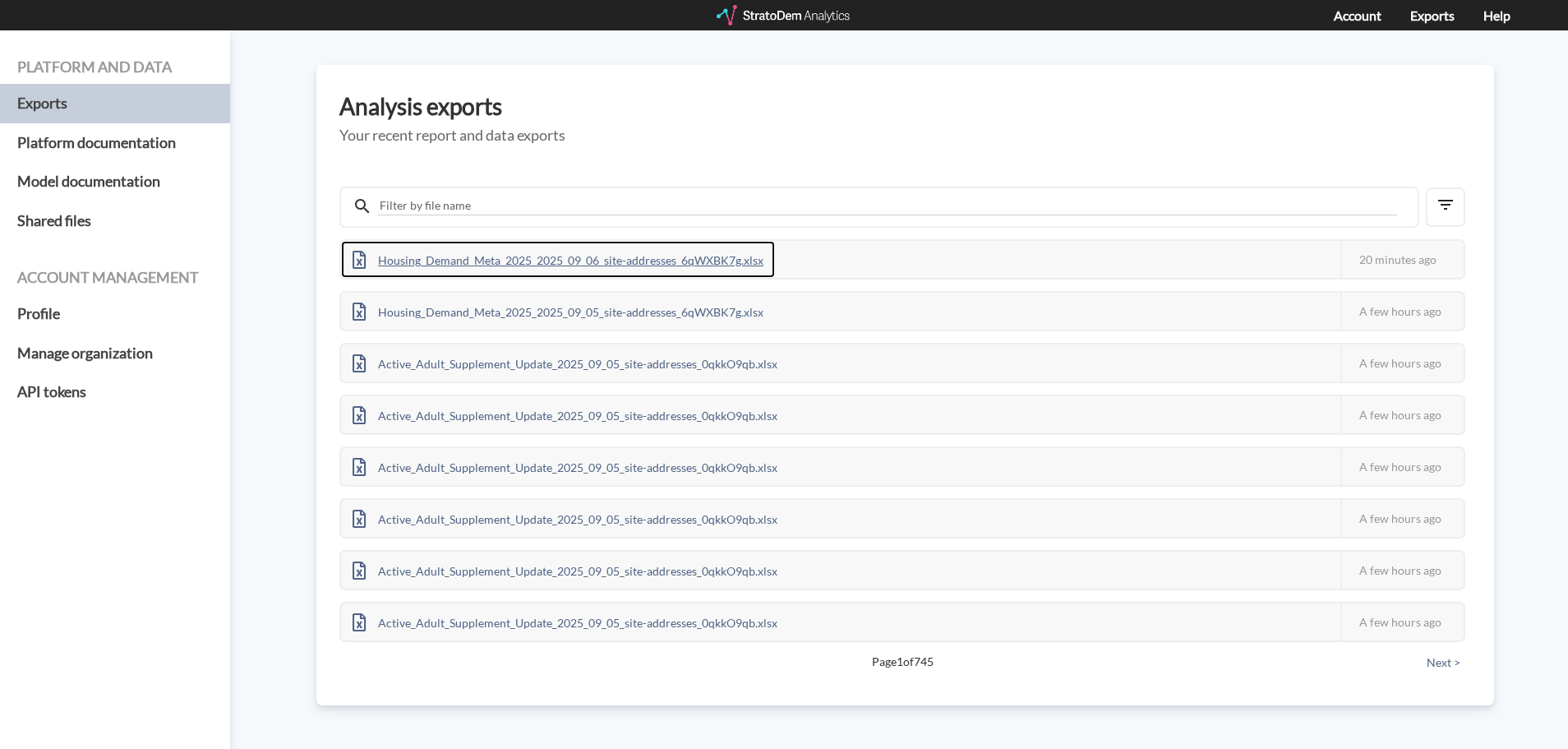
click at [480, 254] on div "Housing_Demand_Meta_2025_2025_09_06_site-addresses_6qWXBK7g.xlsx" at bounding box center [557, 259] width 434 height 37
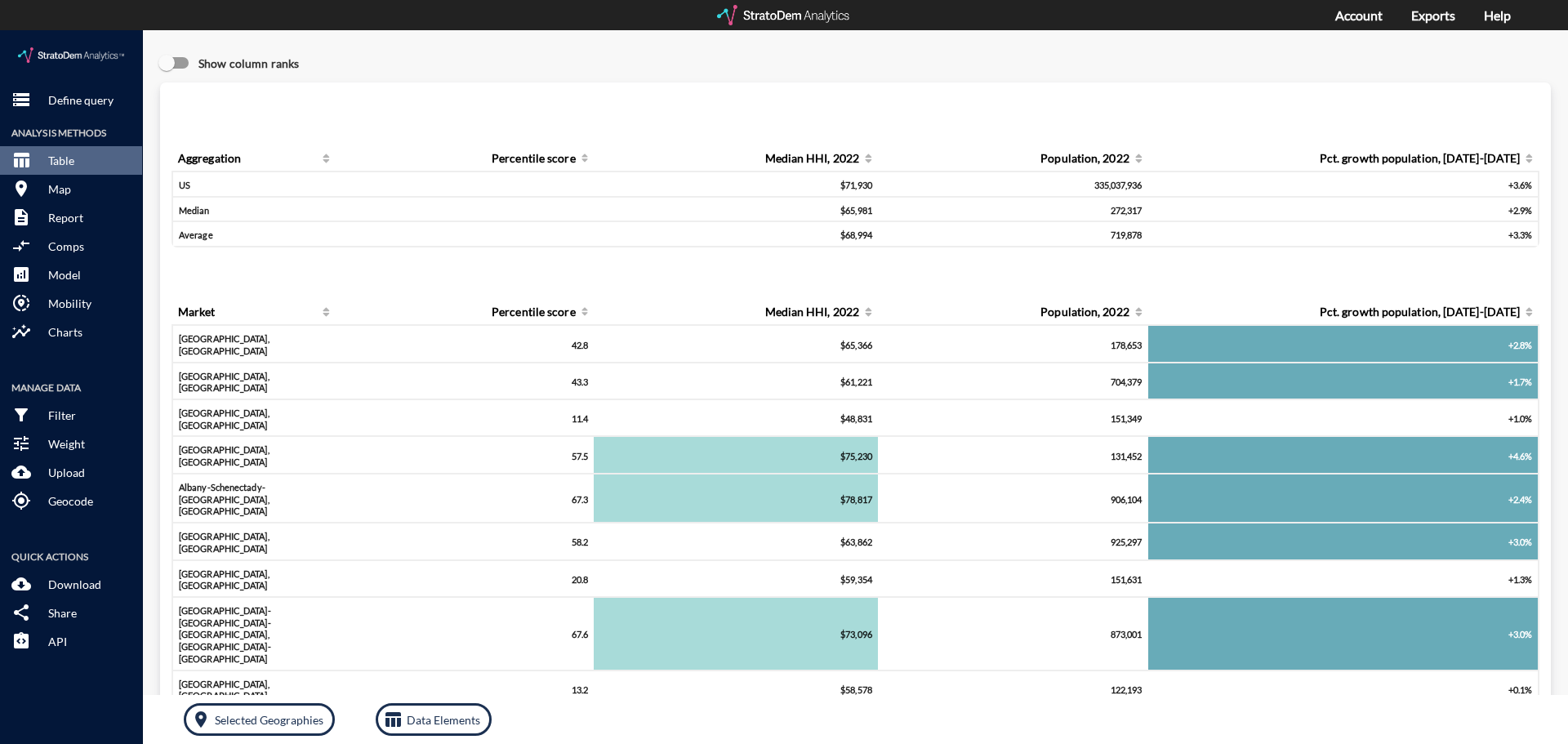
click p "Define query"
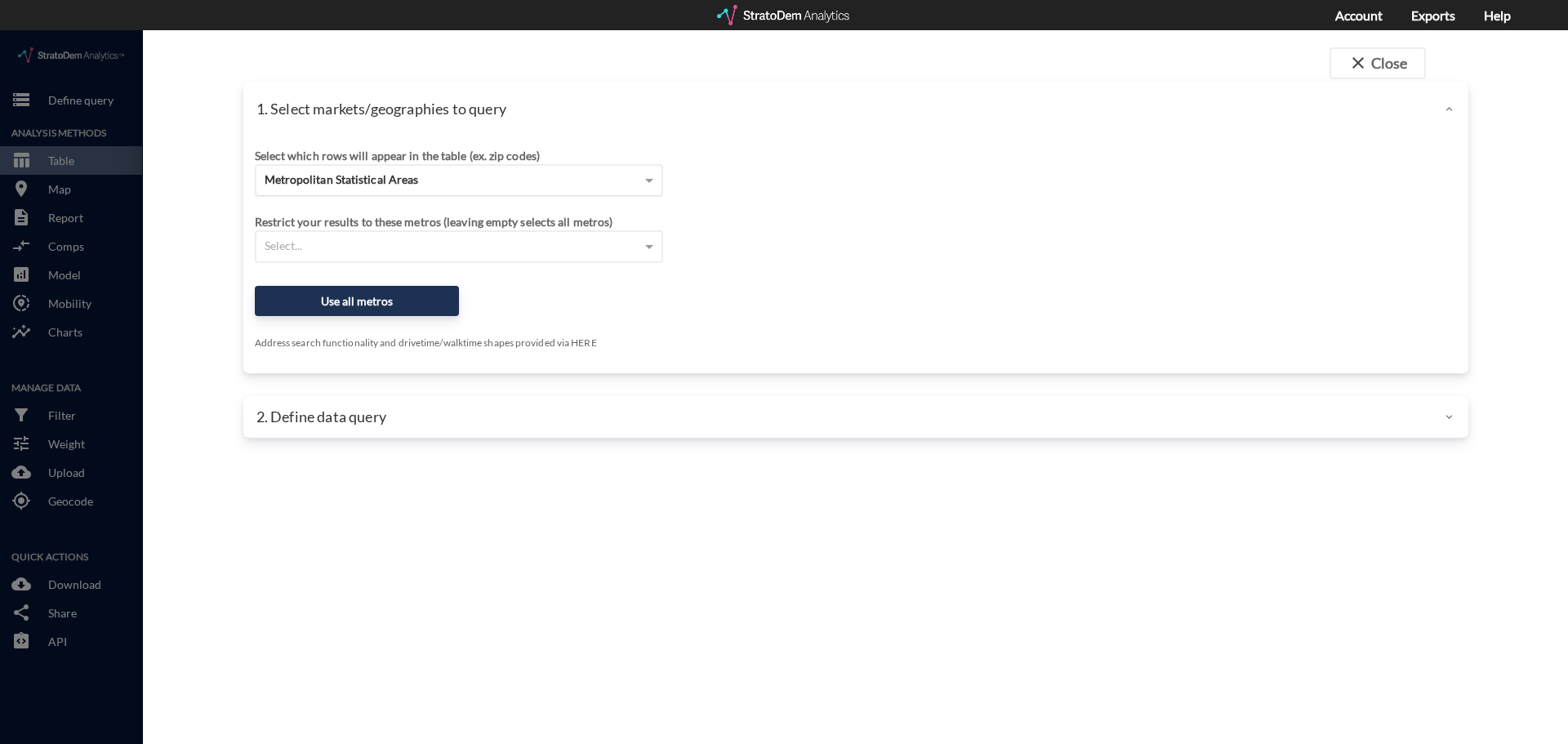
click div "Metropolitan Statistical Areas"
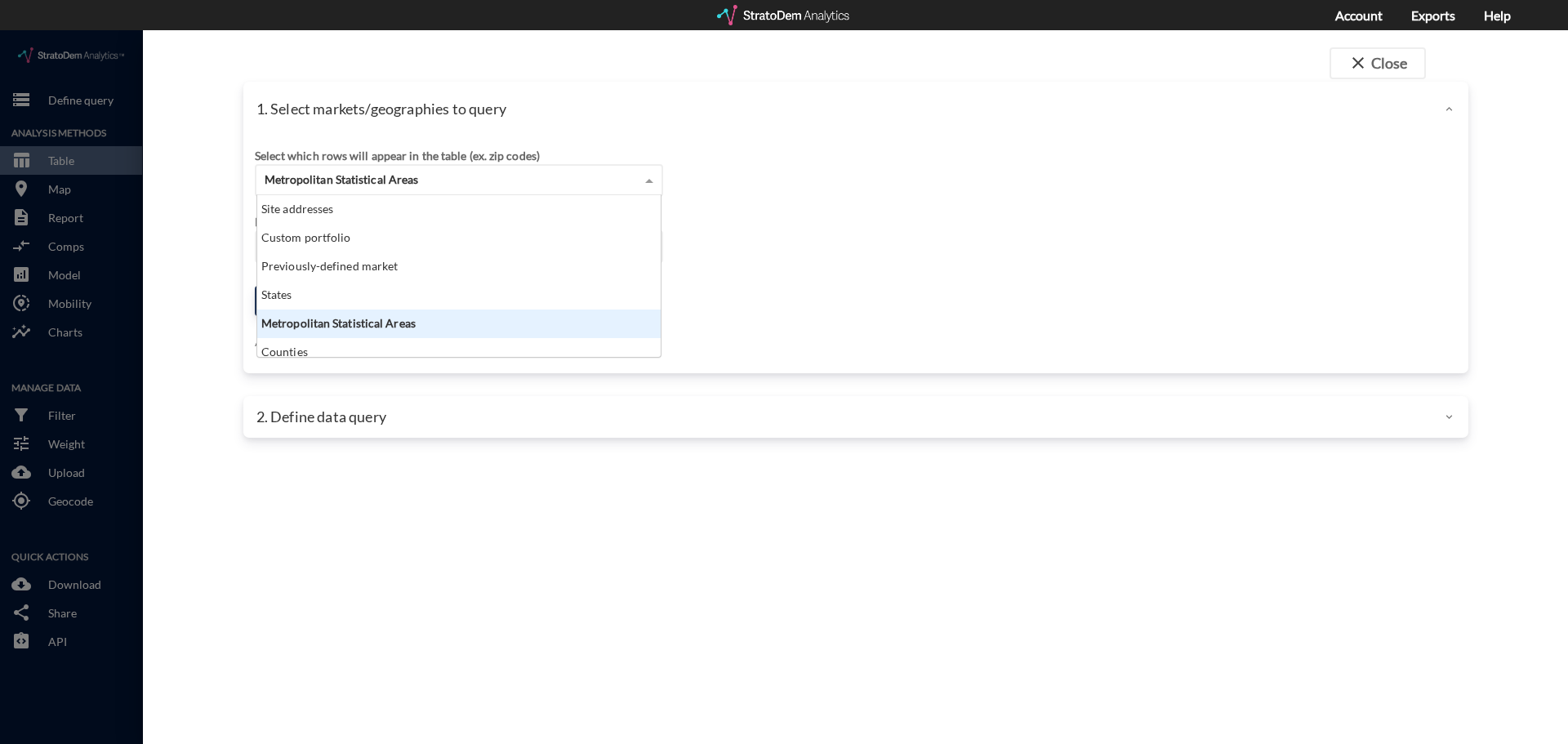
scroll to position [149, 394]
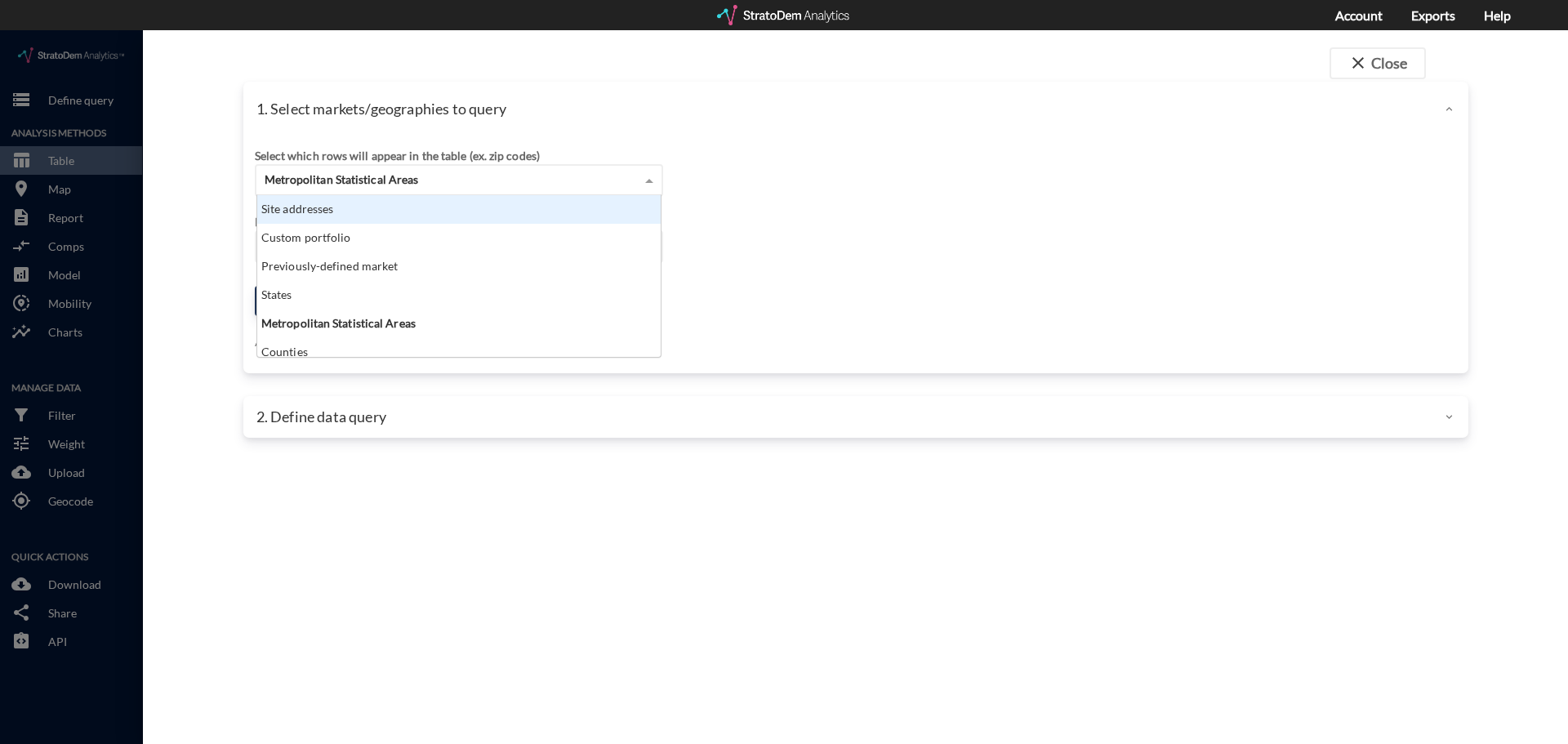
click div "Site addresses"
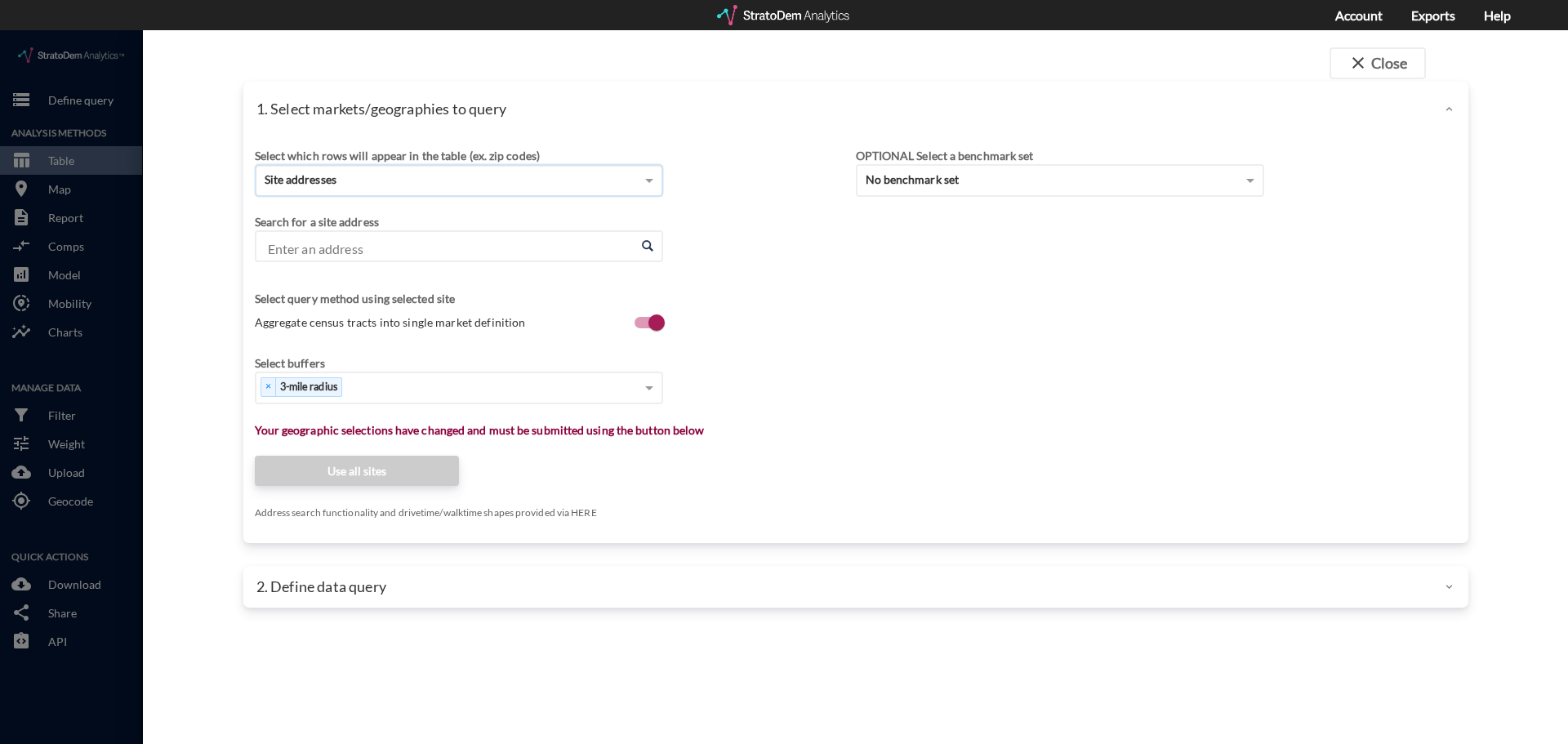
click input "Enter an address"
paste input "[STREET_ADDRESS]"
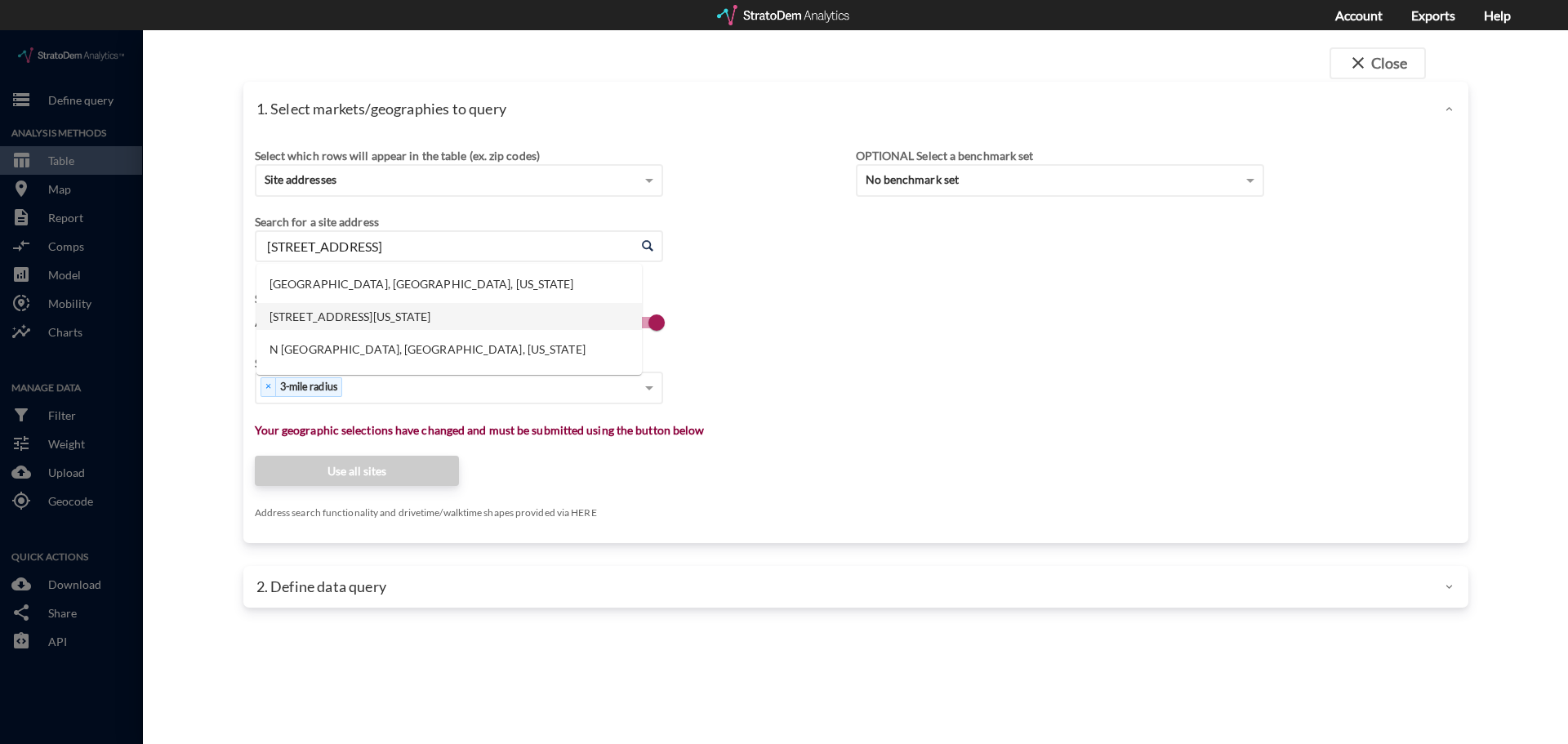
click li "[STREET_ADDRESS][US_STATE]"
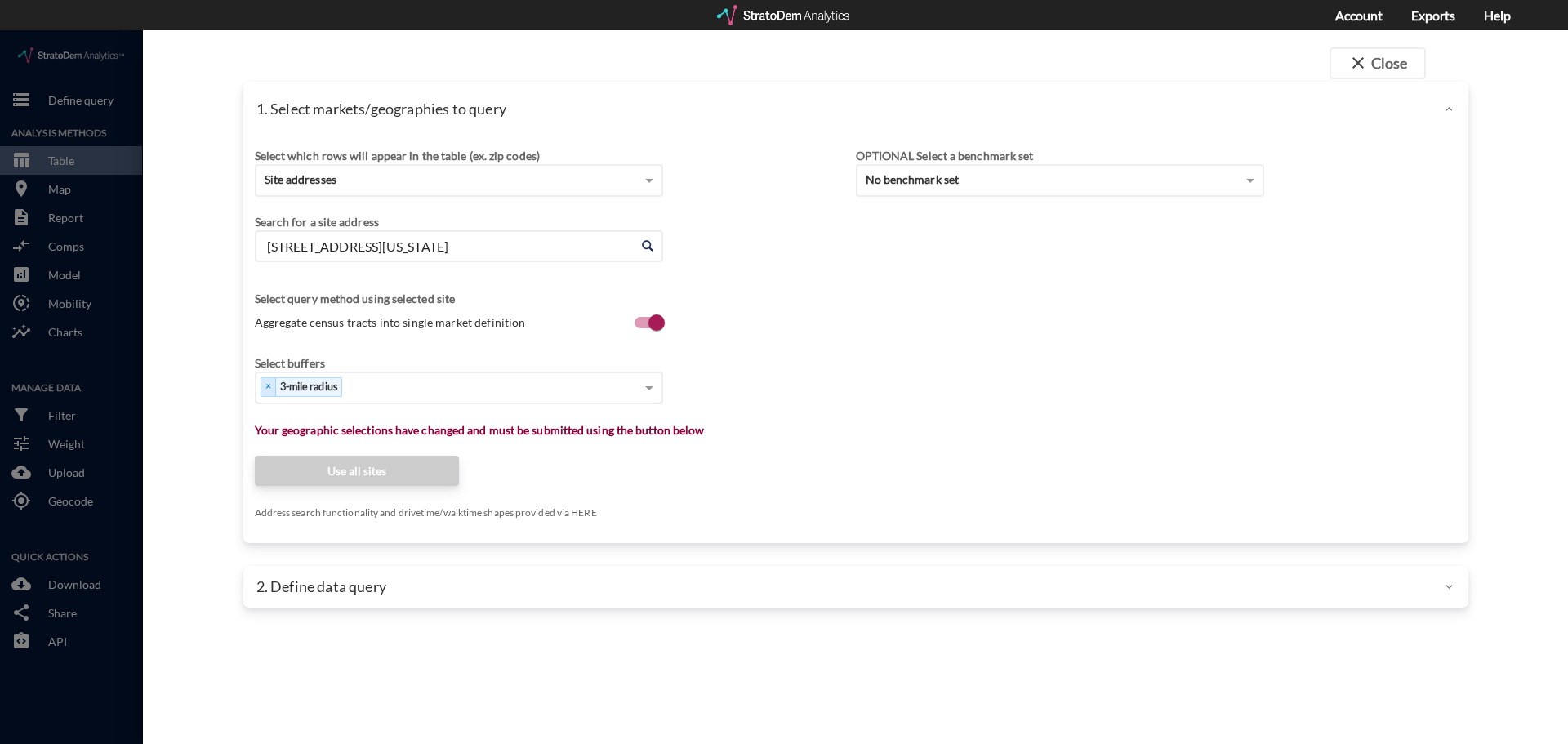
type input "[STREET_ADDRESS][US_STATE]"
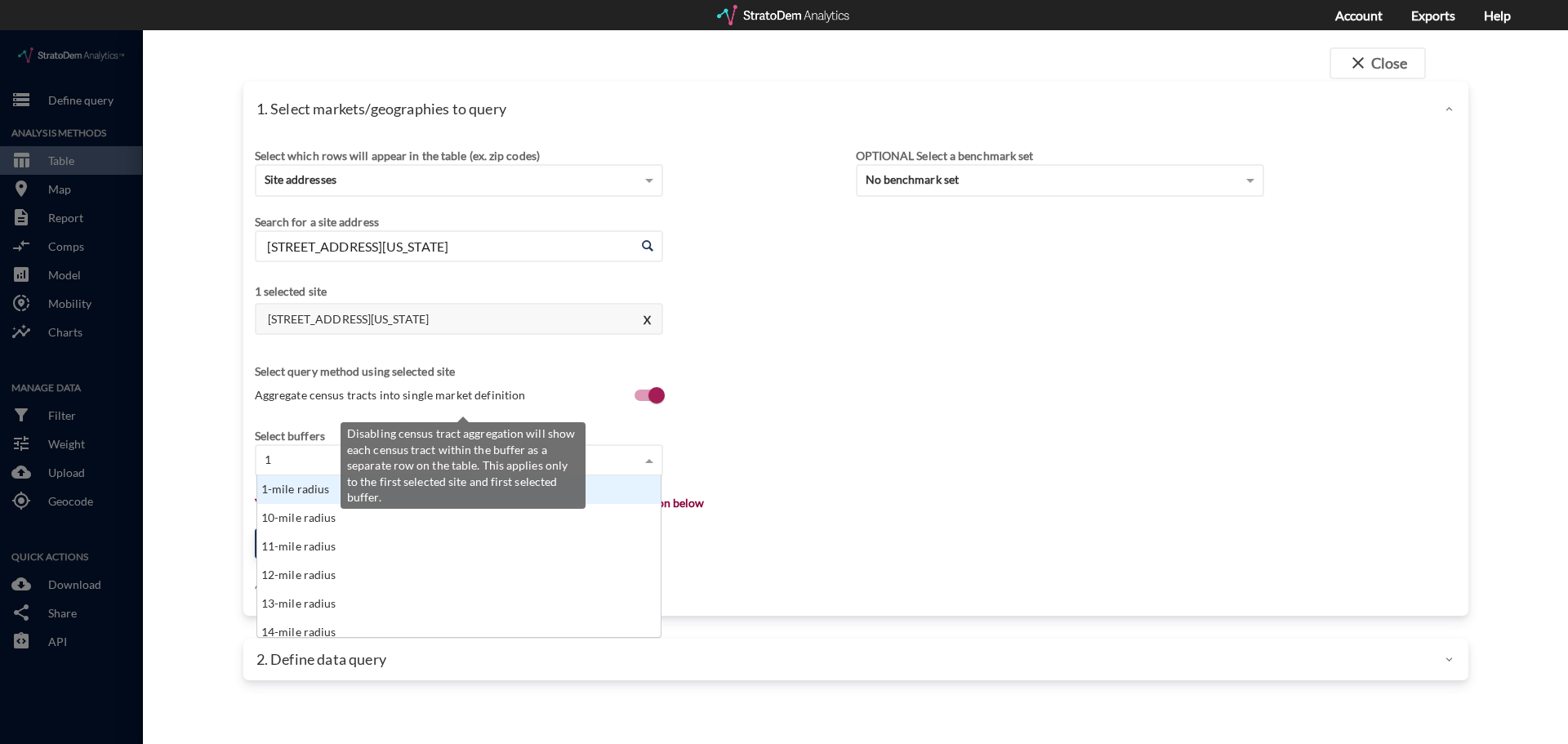
type input "1"
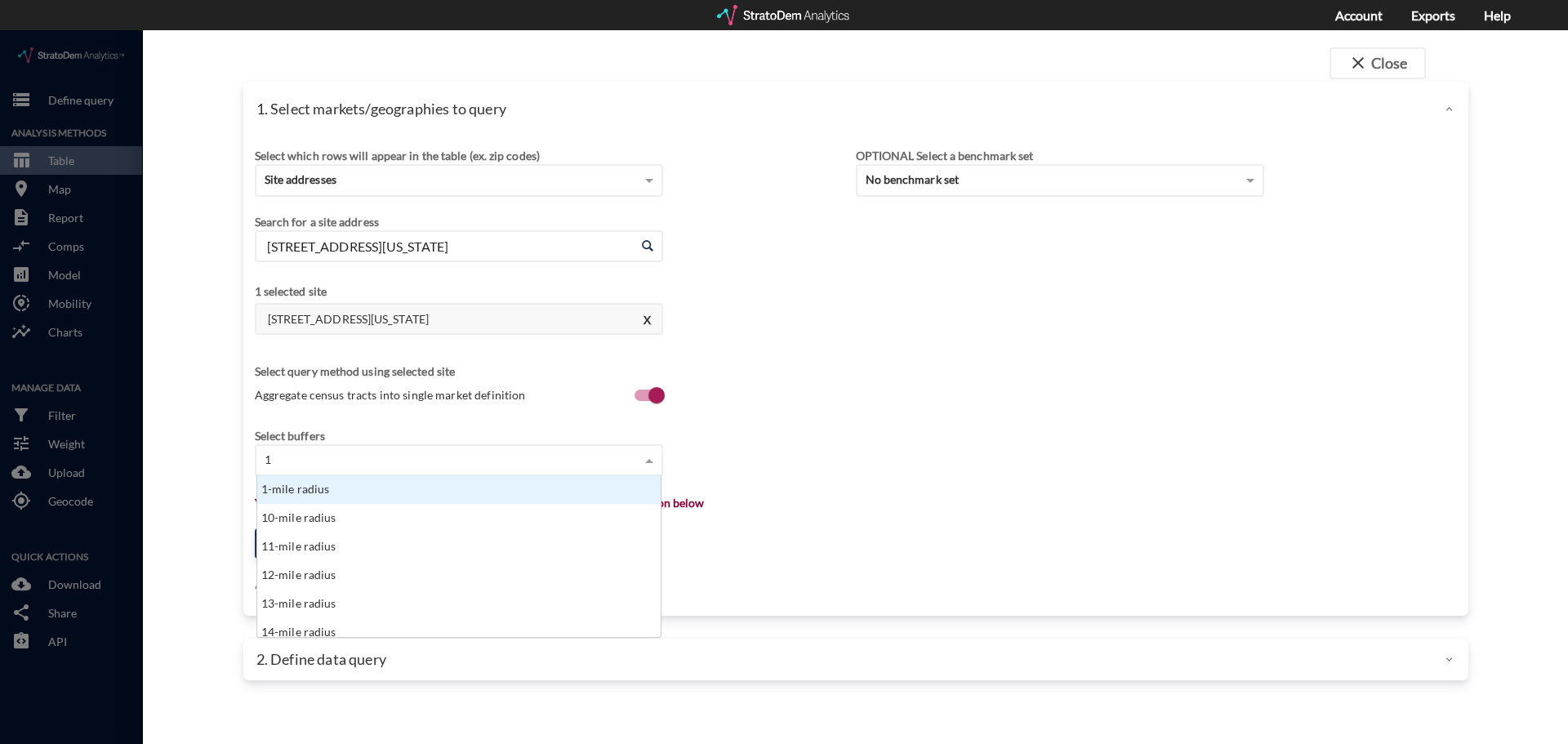
click div "1-mile radius"
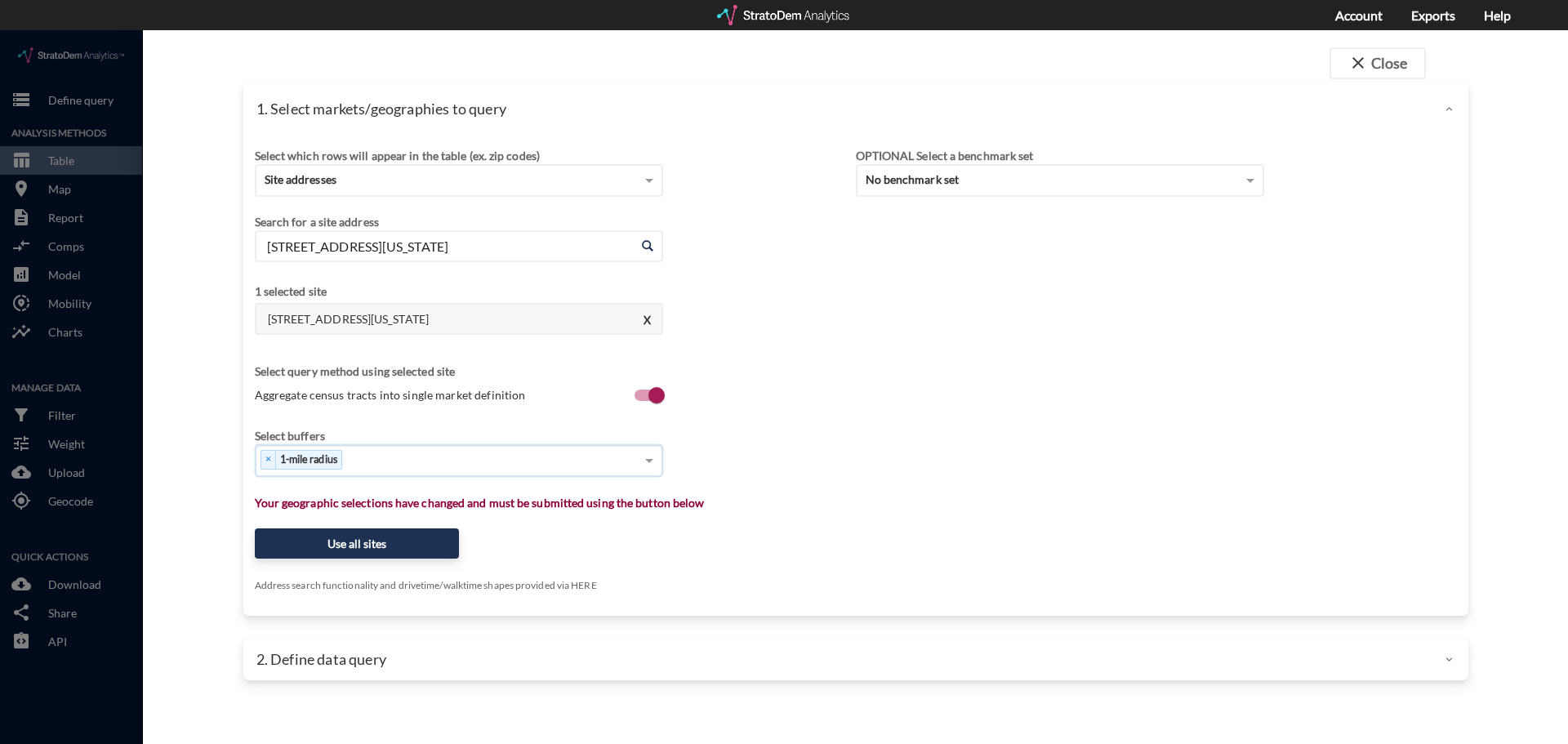
type input "3"
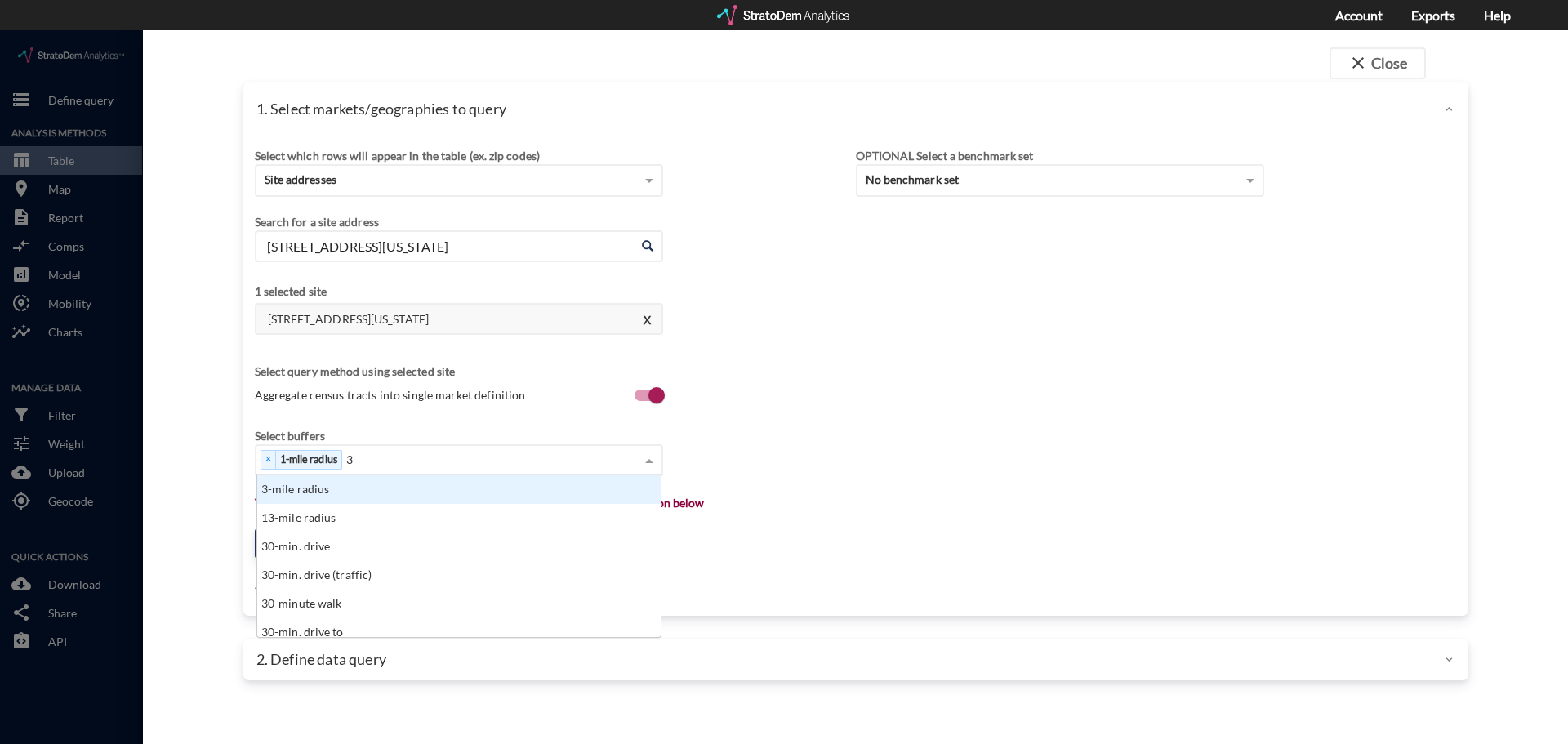
click div "3-mile radius"
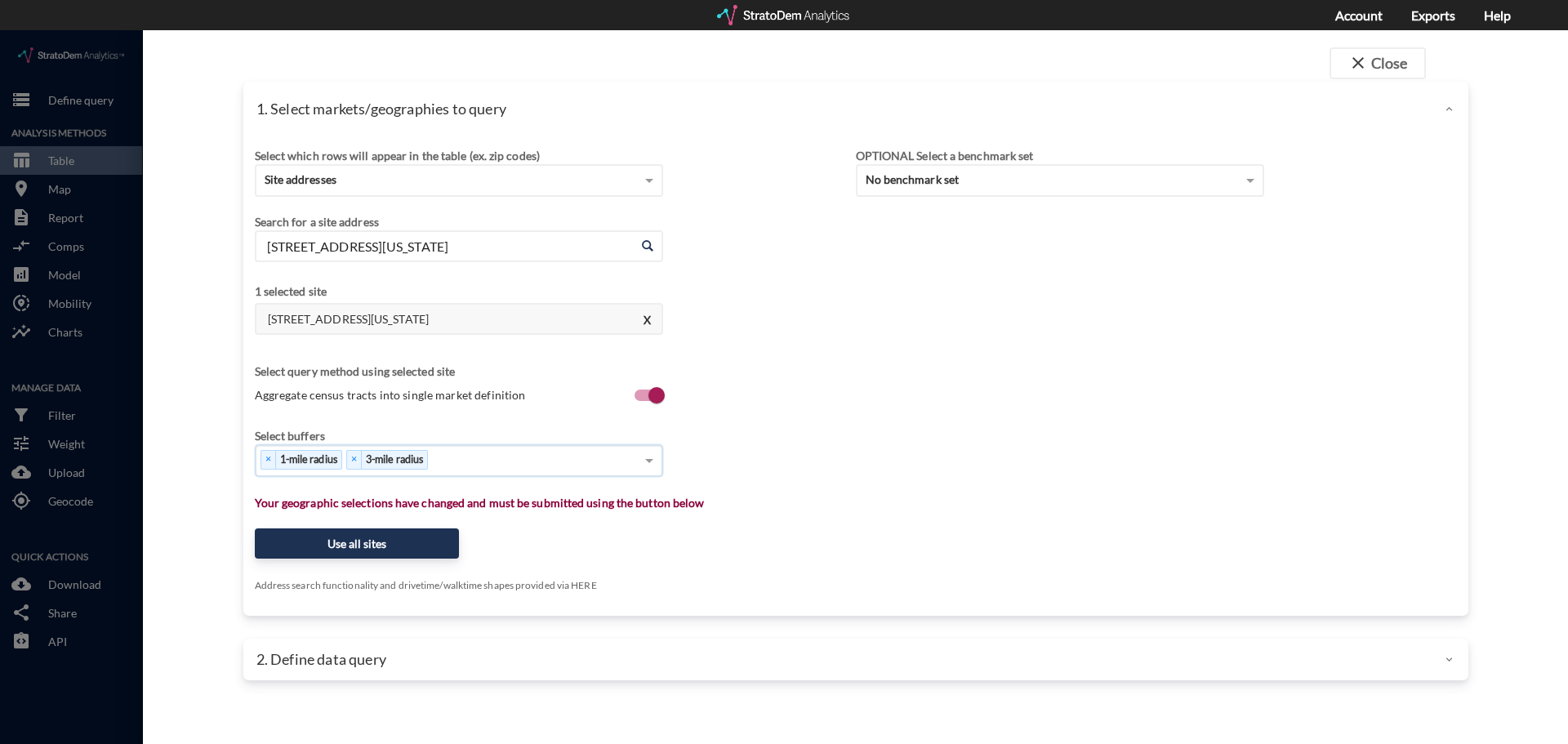
type input "5"
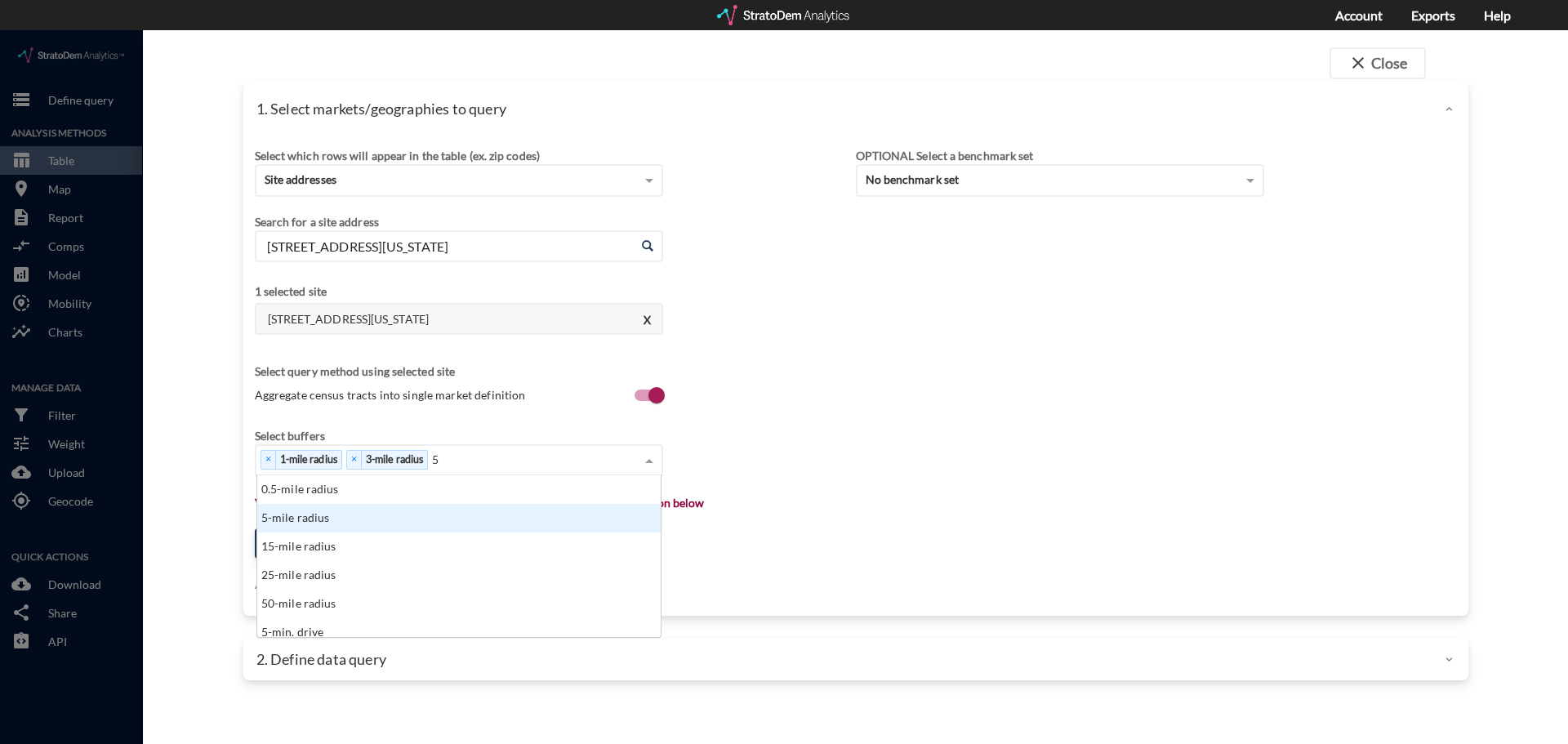
click div "5-mile radius"
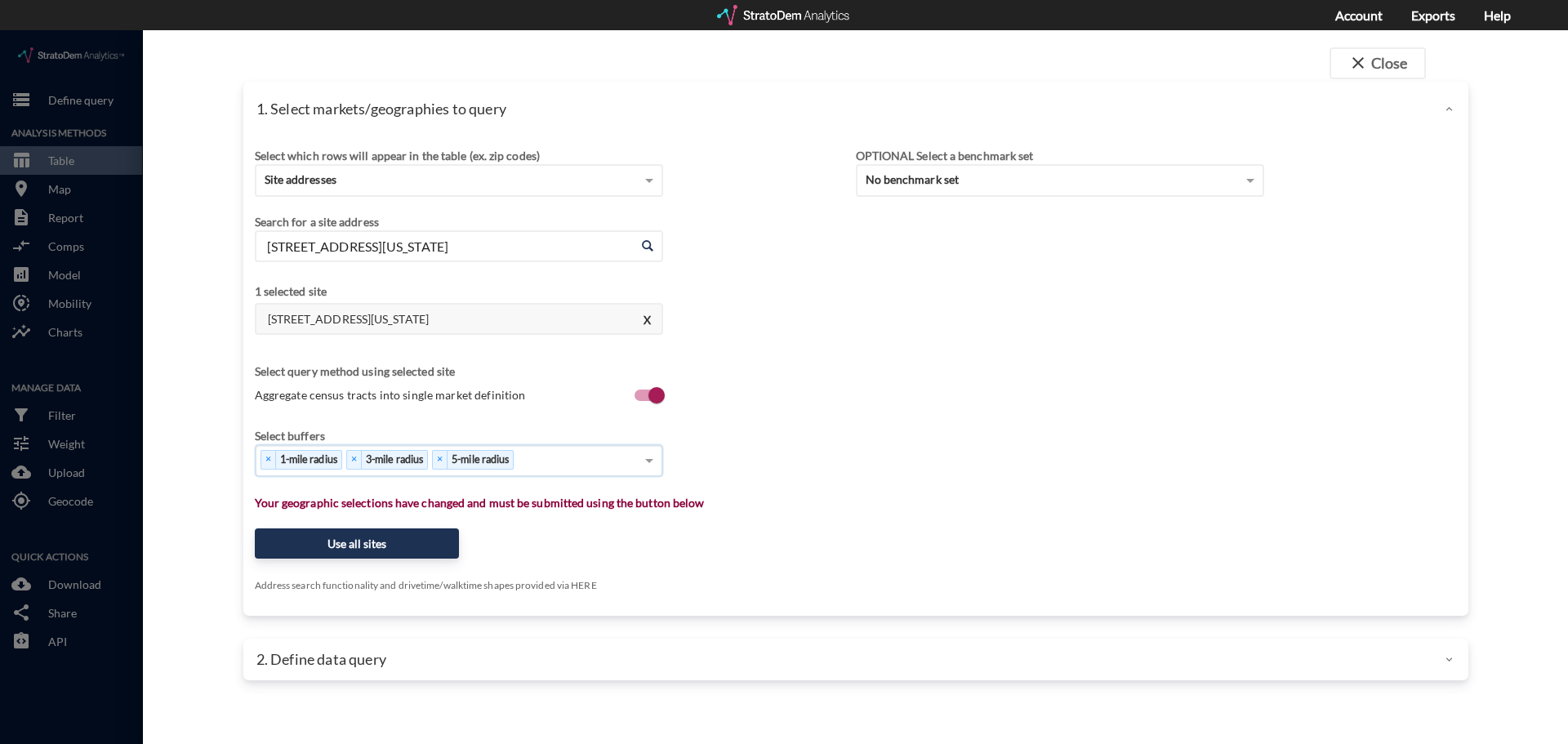
type input "1"
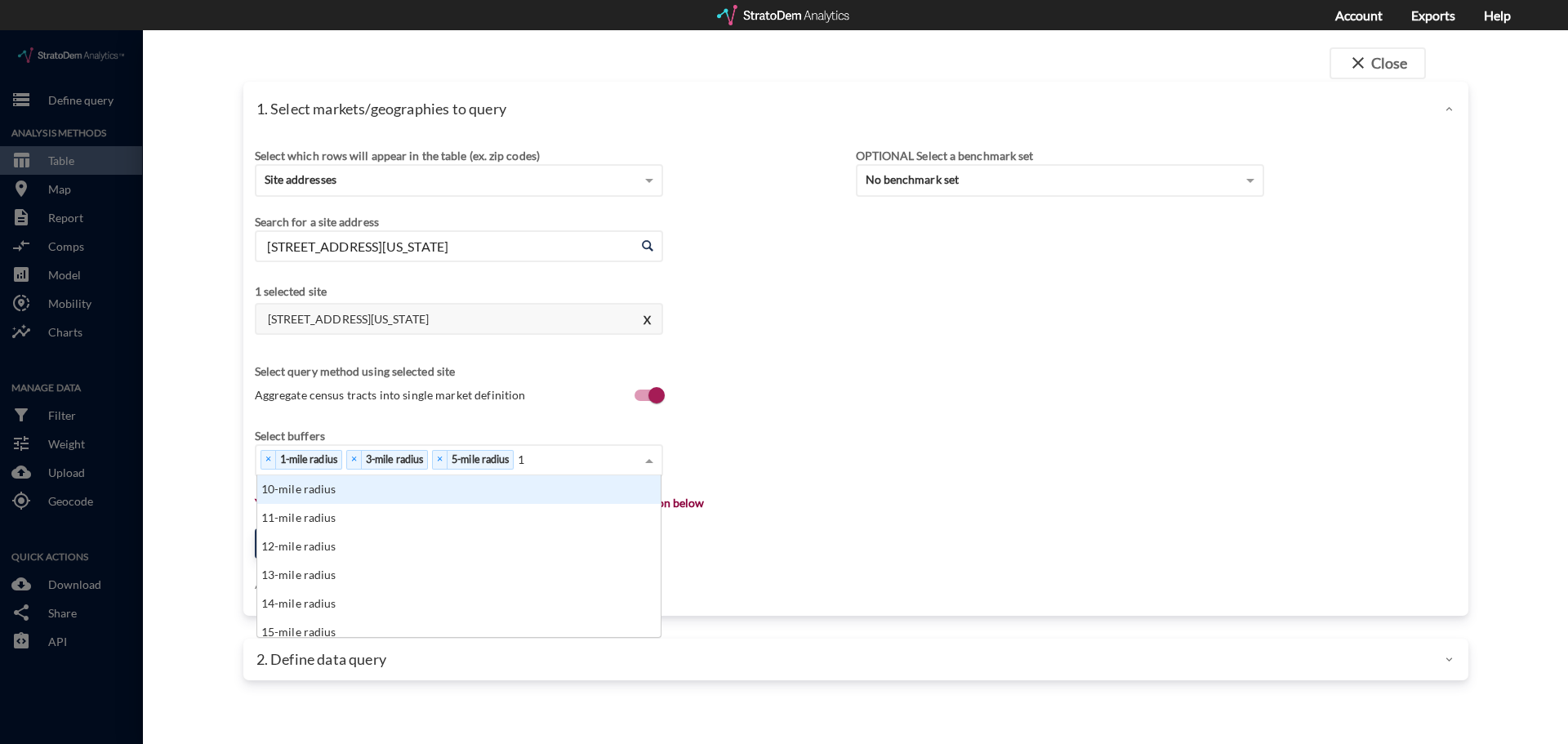
click div "10-mile radius"
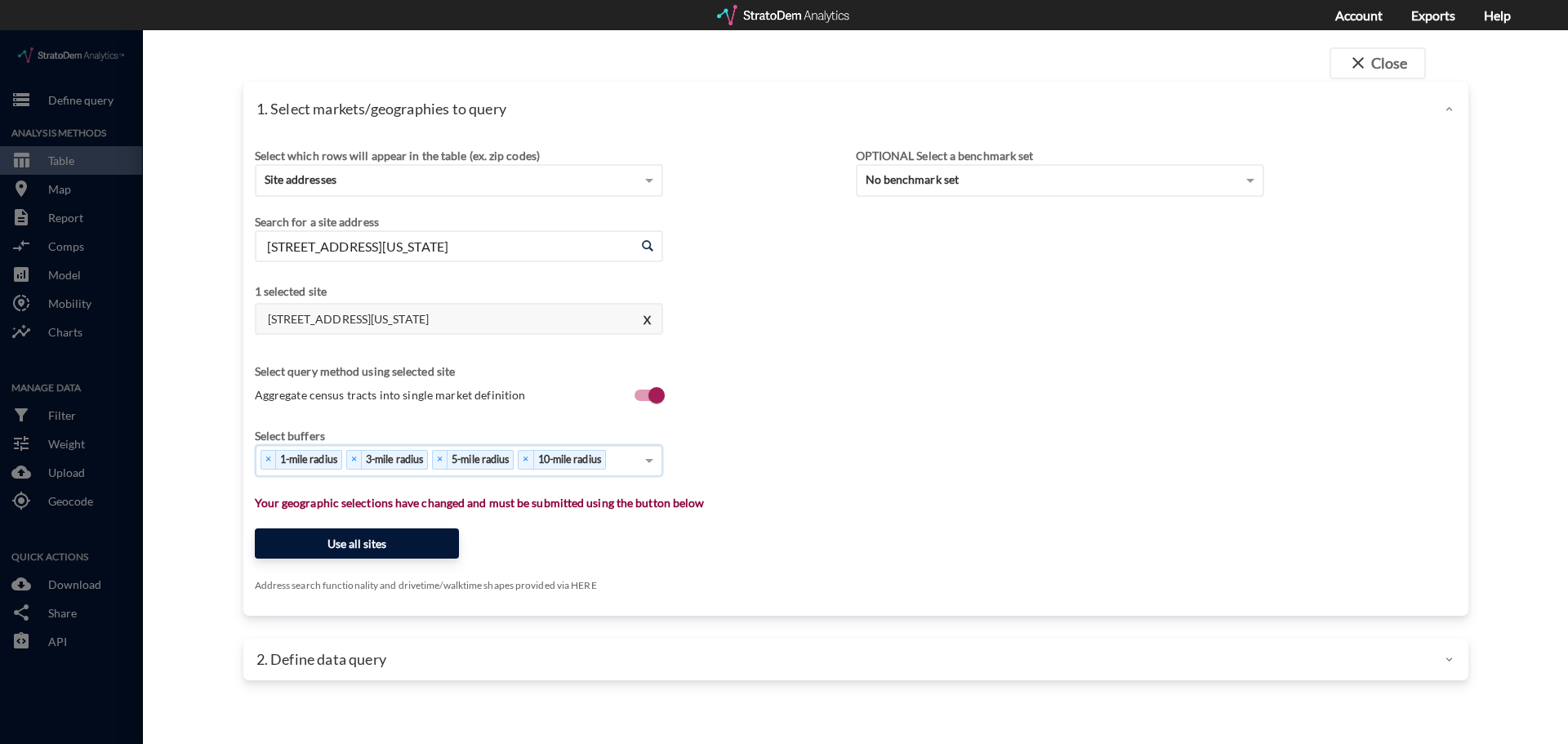
click button "Use all sites"
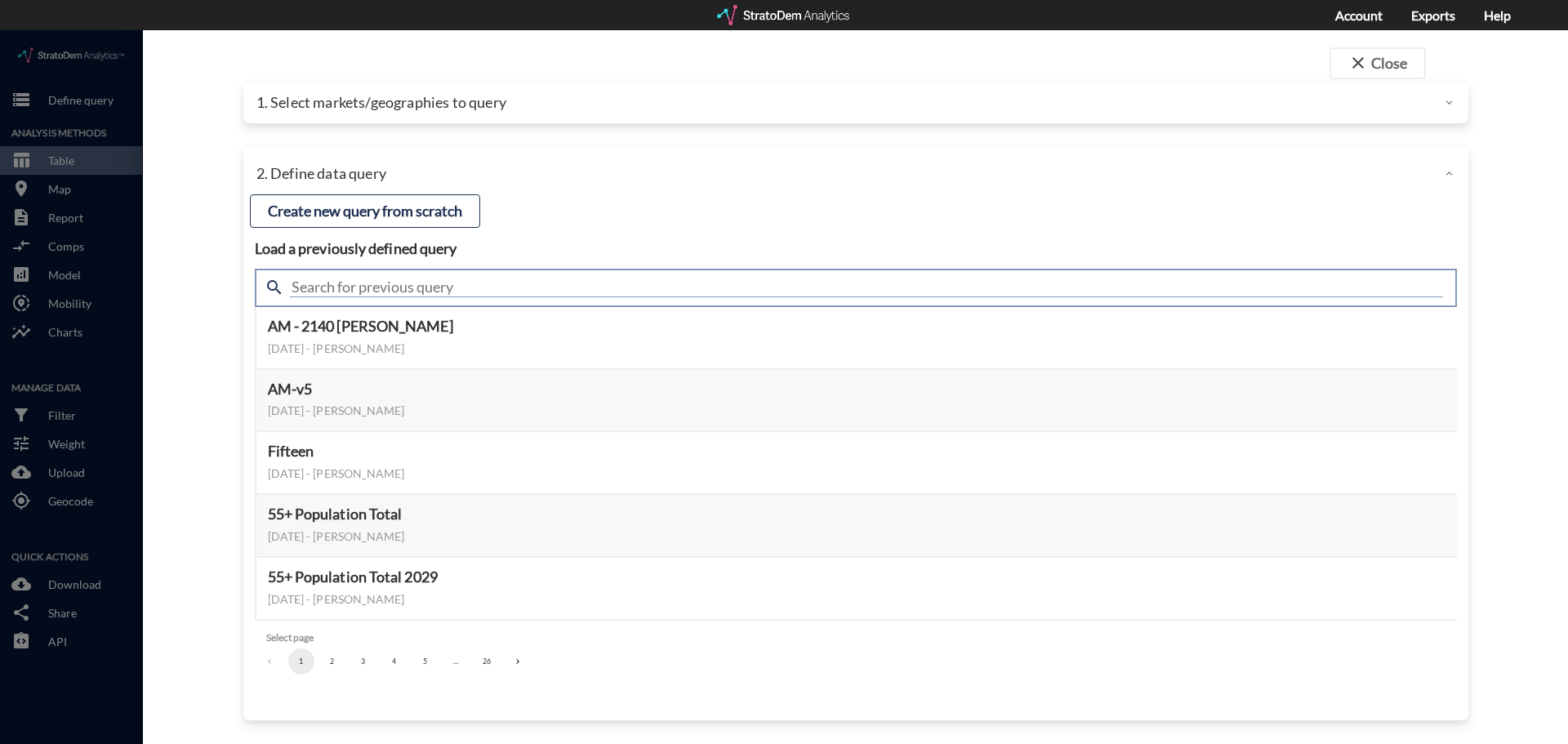
click input "text"
type input "demand"
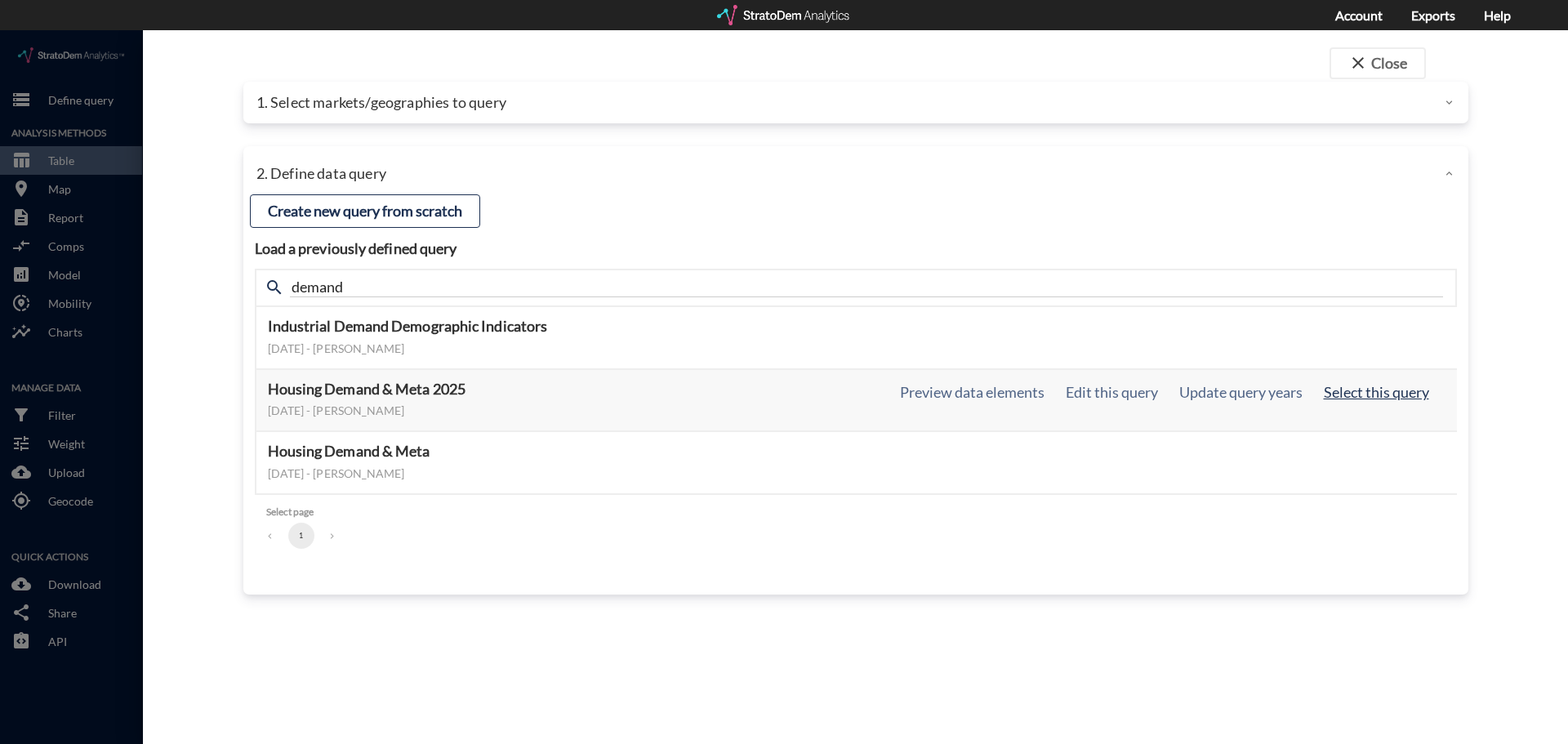
click button "Select this query"
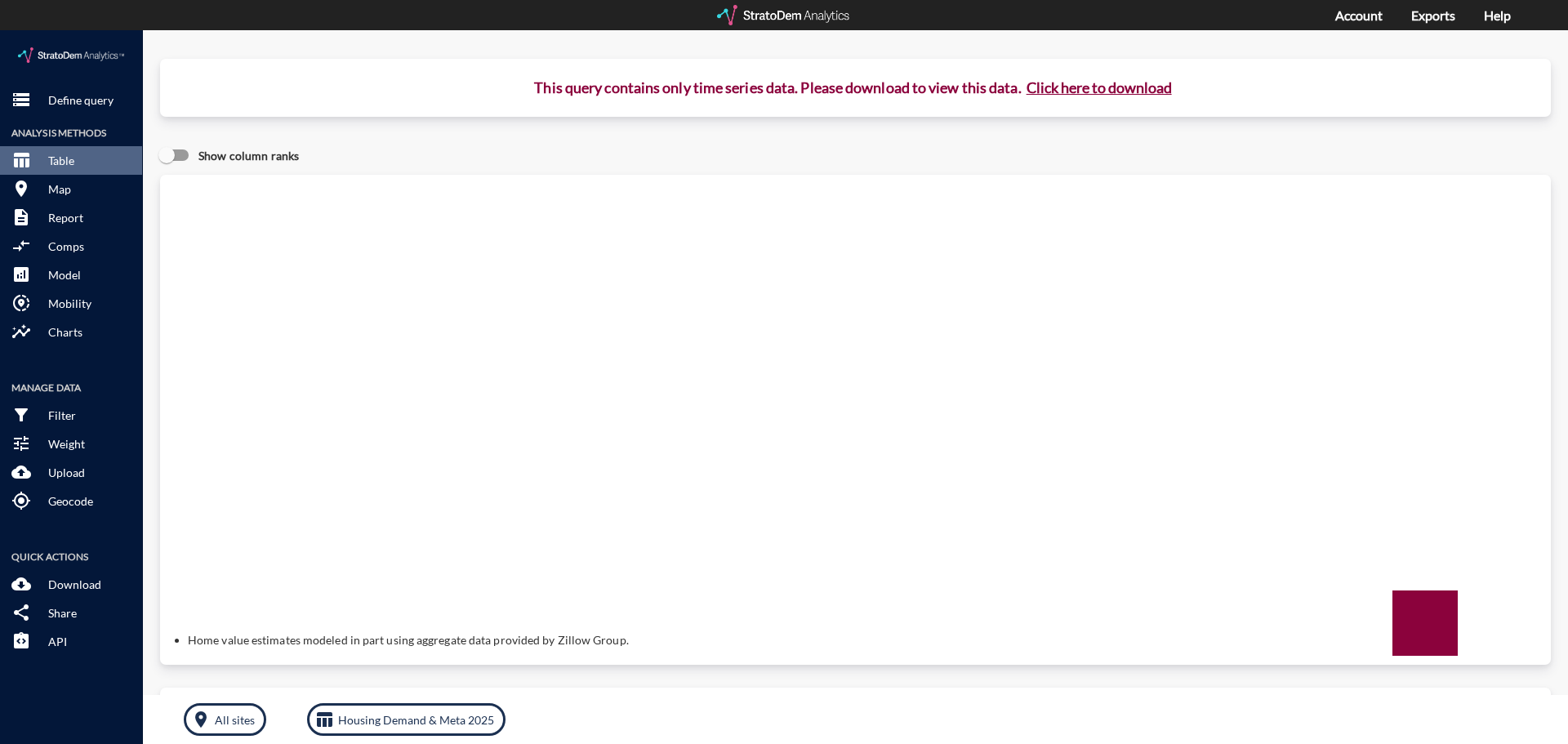
click button "Click here to download"
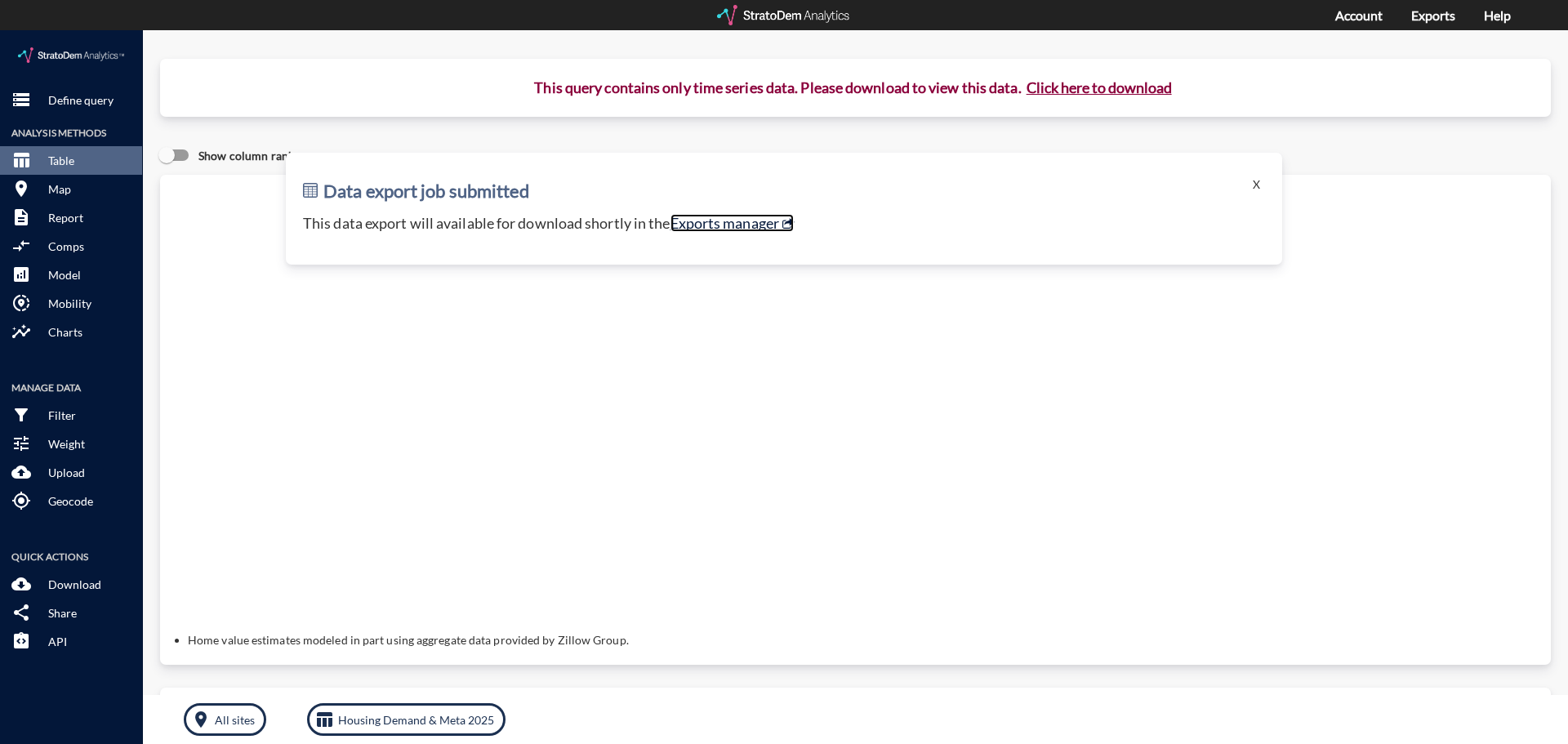
click link "Exports manager"
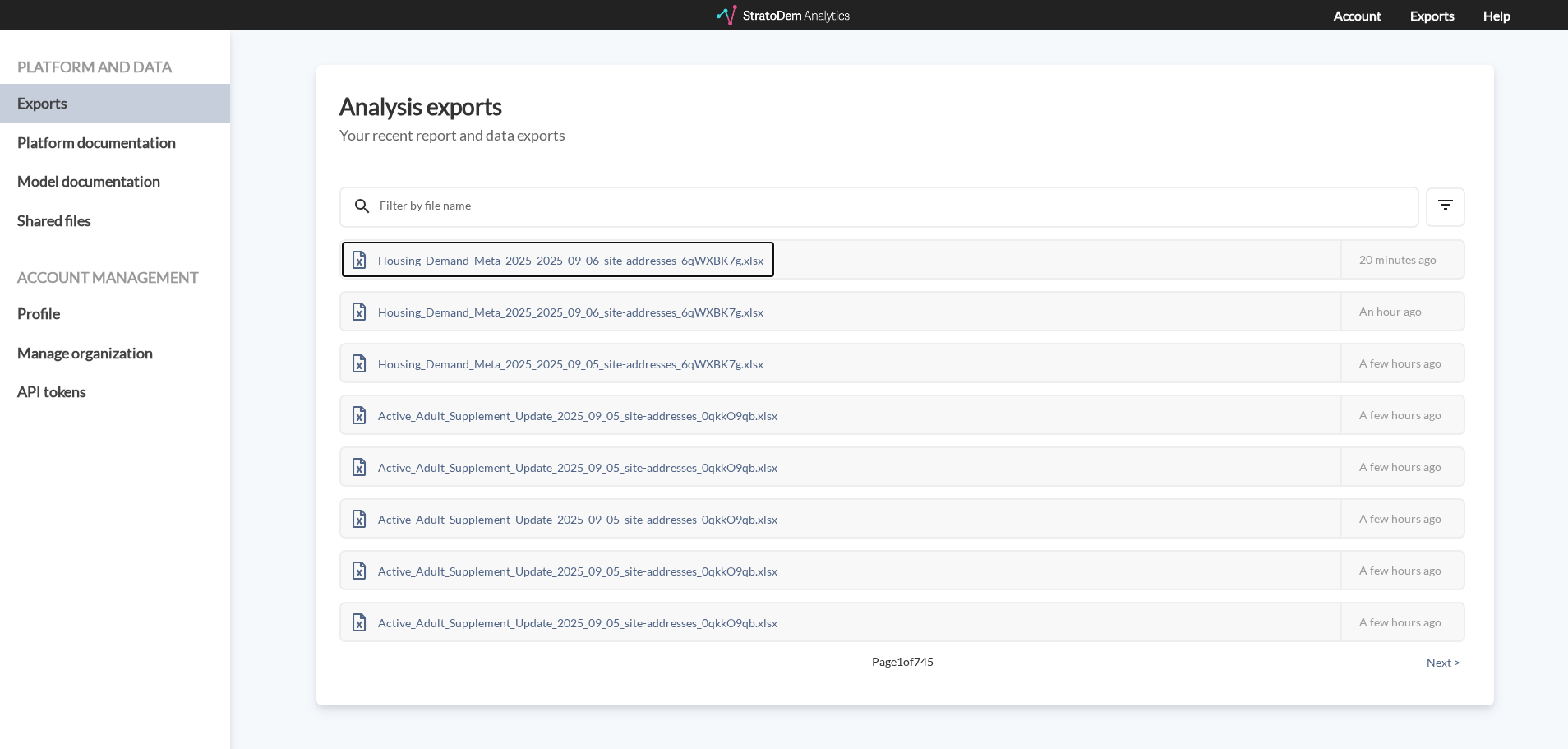
click at [662, 267] on div "Housing_Demand_Meta_2025_2025_09_06_site-addresses_6qWXBK7g.xlsx" at bounding box center [557, 259] width 434 height 37
